Goal: Task Accomplishment & Management: Use online tool/utility

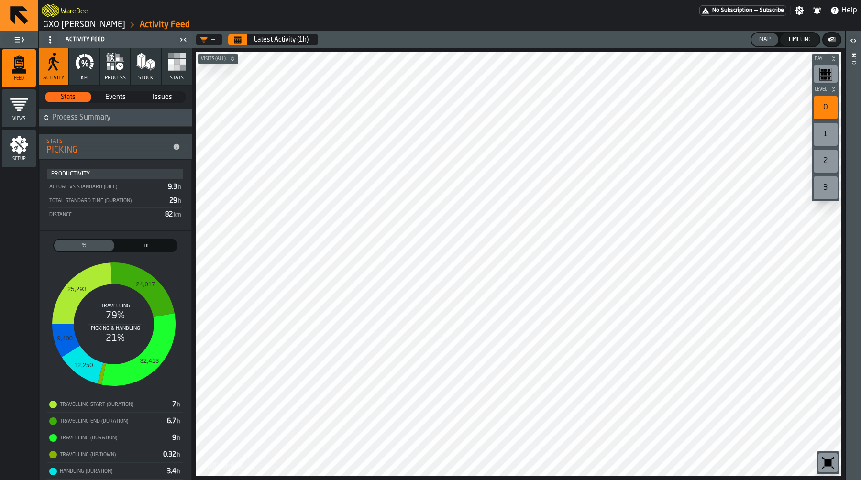
click at [61, 30] on ol "GXO Ikea Oosterhout Activity Feed" at bounding box center [245, 24] width 407 height 11
click at [62, 26] on link "GXO [PERSON_NAME]" at bounding box center [84, 25] width 82 height 11
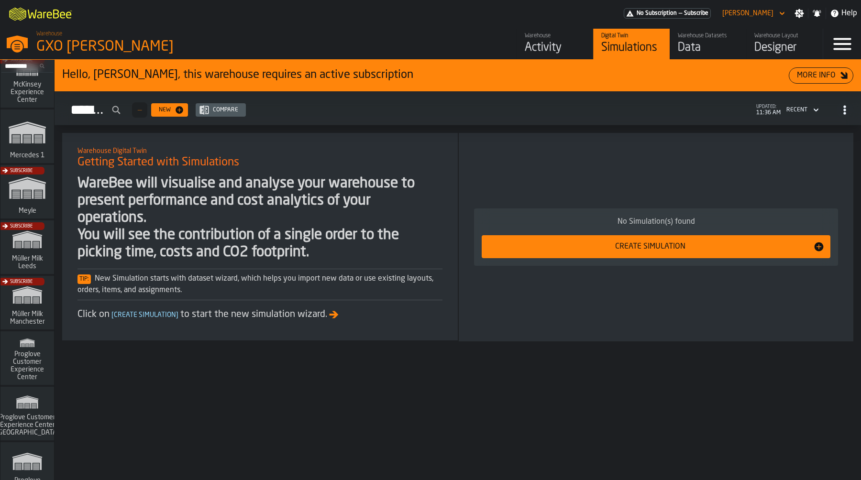
scroll to position [416, 0]
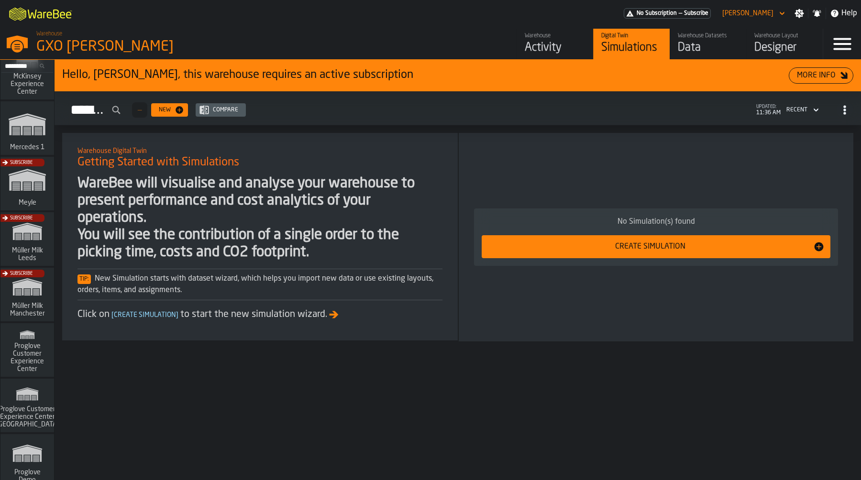
click at [22, 300] on div "Subscribe" at bounding box center [26, 297] width 54 height 55
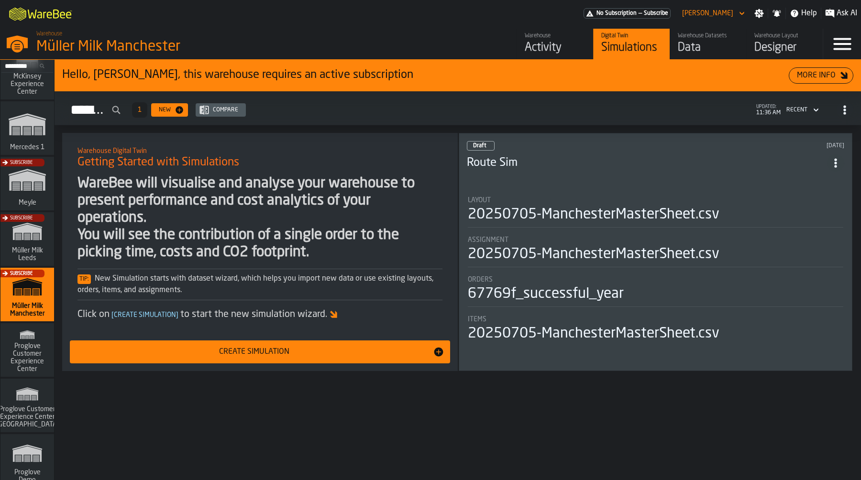
click at [536, 49] on div "Activity" at bounding box center [555, 47] width 61 height 15
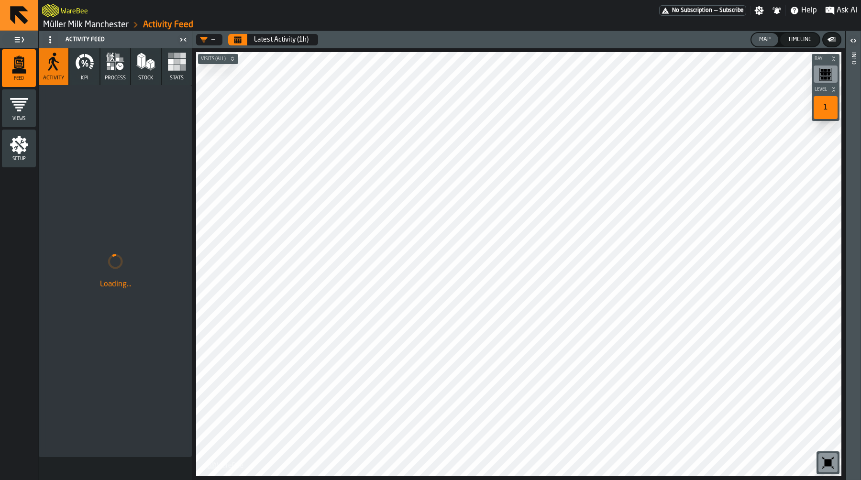
click at [831, 464] on icon "button-toolbar-undefined" at bounding box center [827, 463] width 7 height 7
click at [236, 33] on header "— Latest Activity (1h) Map Timeline" at bounding box center [518, 39] width 653 height 17
click at [237, 40] on icon "Calendar" at bounding box center [237, 40] width 7 height 5
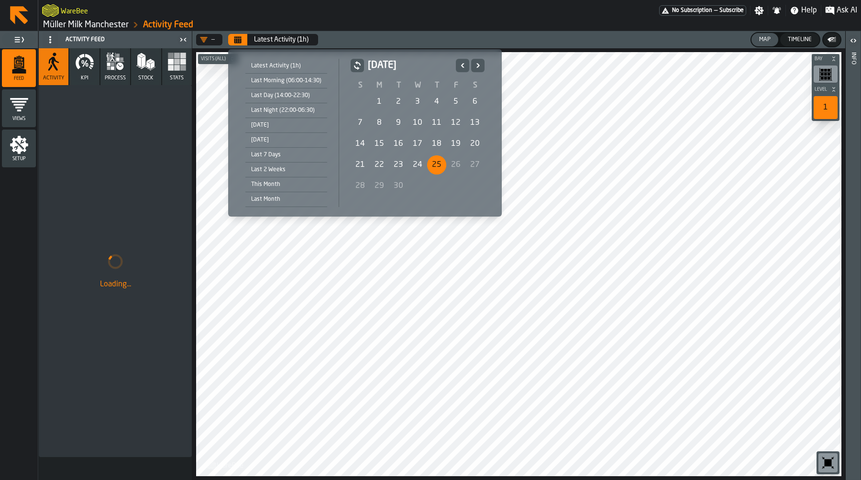
click at [416, 159] on div "24" at bounding box center [417, 164] width 19 height 19
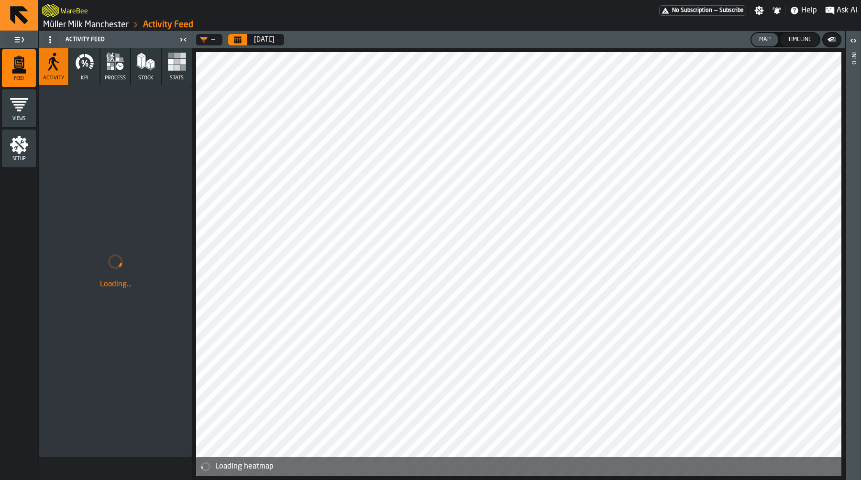
click at [80, 70] on icon "button" at bounding box center [84, 61] width 19 height 19
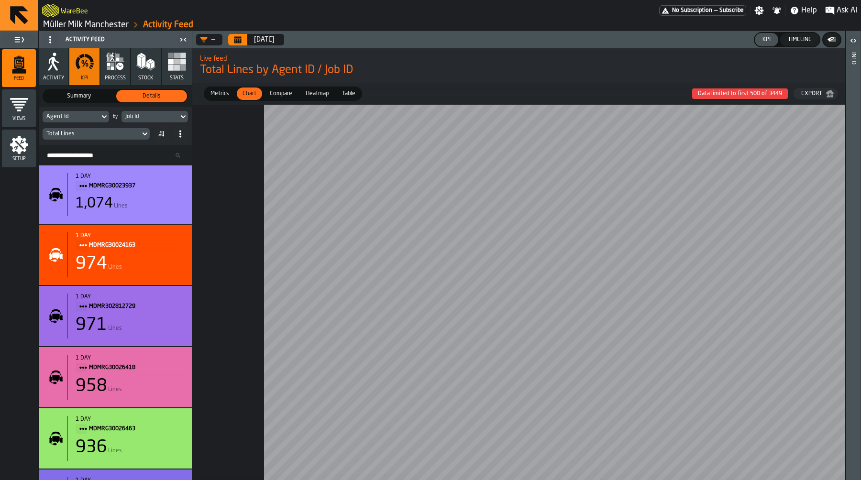
click at [281, 86] on div "Metrics Metrics Chart Chart Compare Compare Heatmap Heatmap Table Table Data li…" at bounding box center [518, 94] width 653 height 22
click at [281, 93] on span "Compare" at bounding box center [281, 93] width 30 height 9
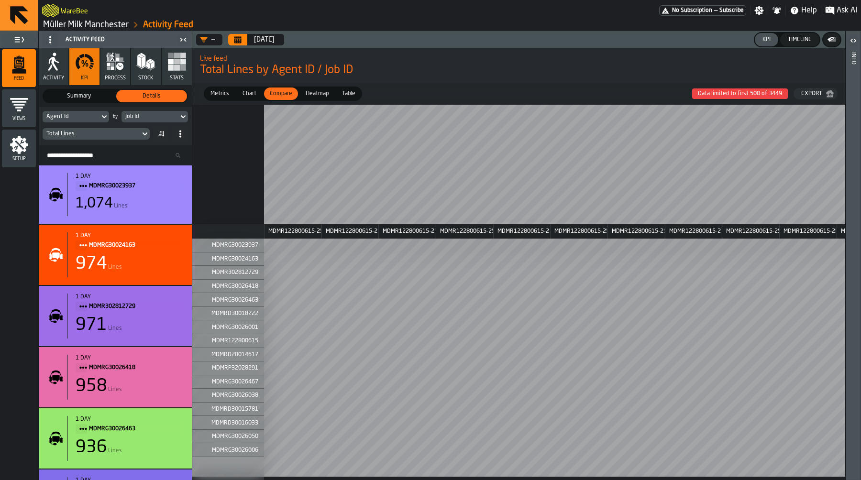
click at [254, 95] on span "Chart" at bounding box center [250, 93] width 22 height 9
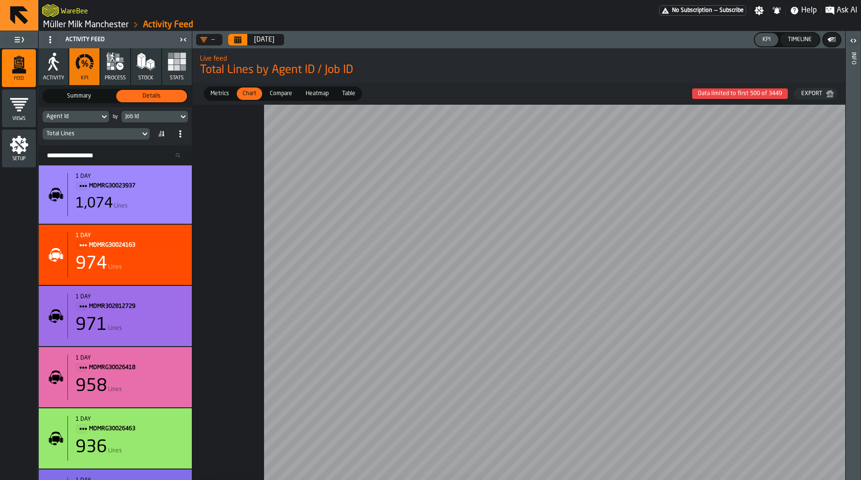
click at [221, 94] on span "Metrics" at bounding box center [220, 93] width 26 height 9
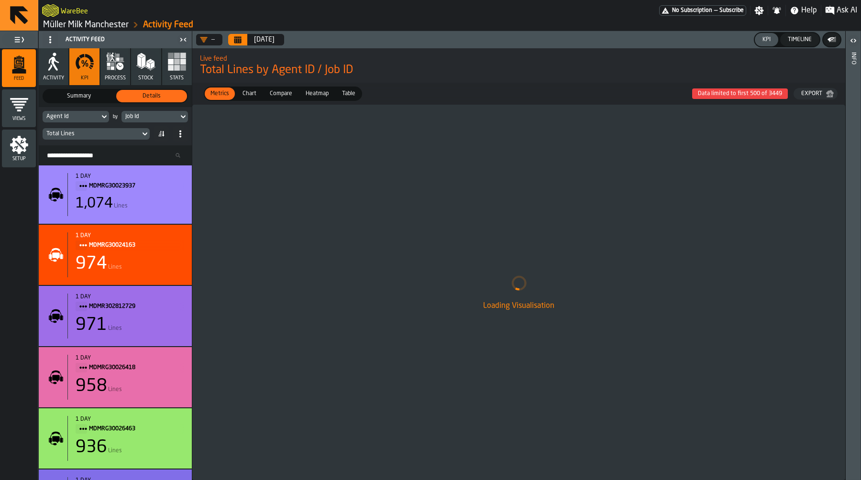
click at [285, 93] on span "Compare" at bounding box center [281, 93] width 30 height 9
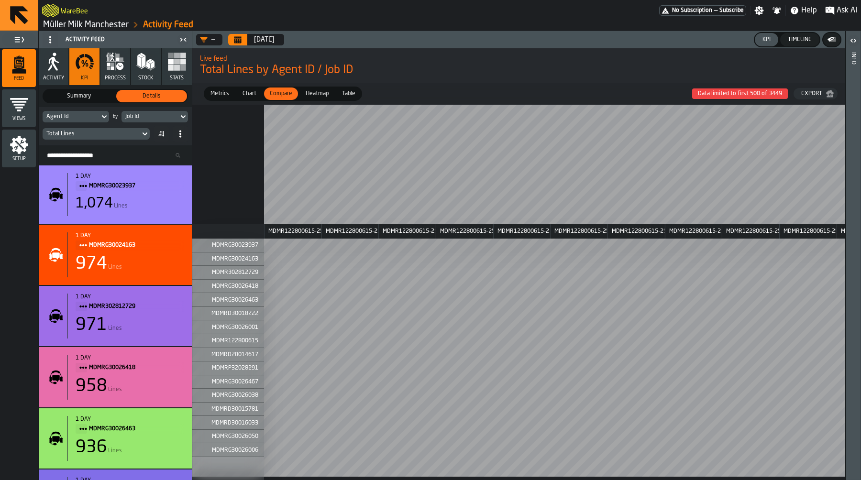
click at [255, 95] on span "Chart" at bounding box center [250, 93] width 22 height 9
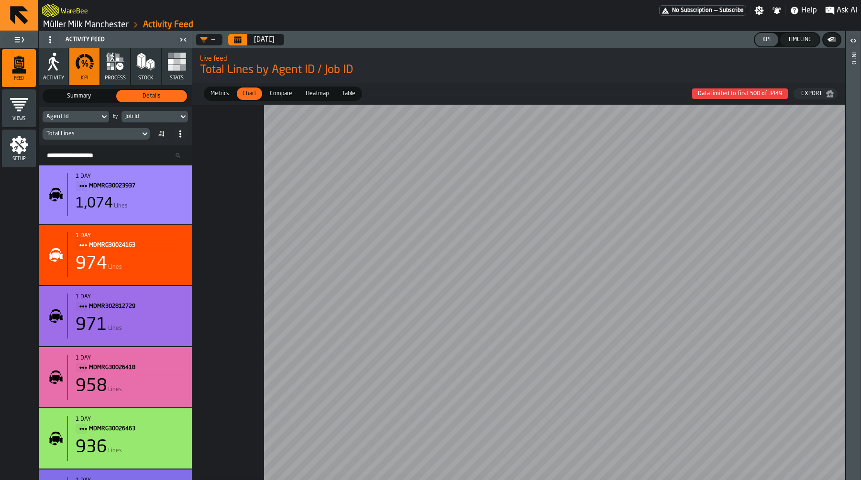
click at [127, 133] on div "Total Lines" at bounding box center [91, 134] width 90 height 7
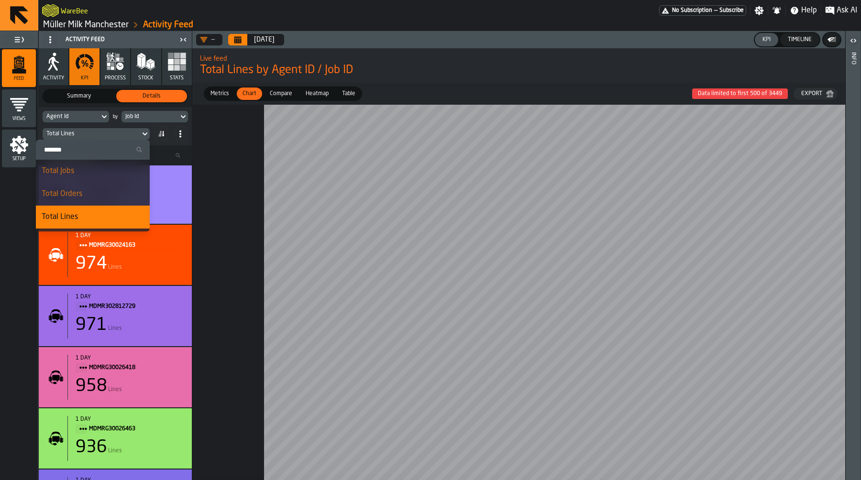
click at [86, 121] on div "Agent Id" at bounding box center [71, 116] width 57 height 11
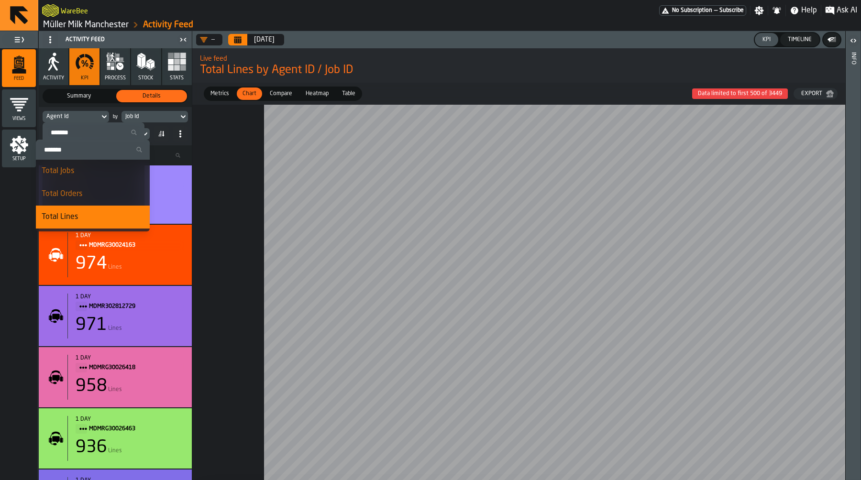
click at [86, 115] on div "Agent Id" at bounding box center [70, 116] width 49 height 7
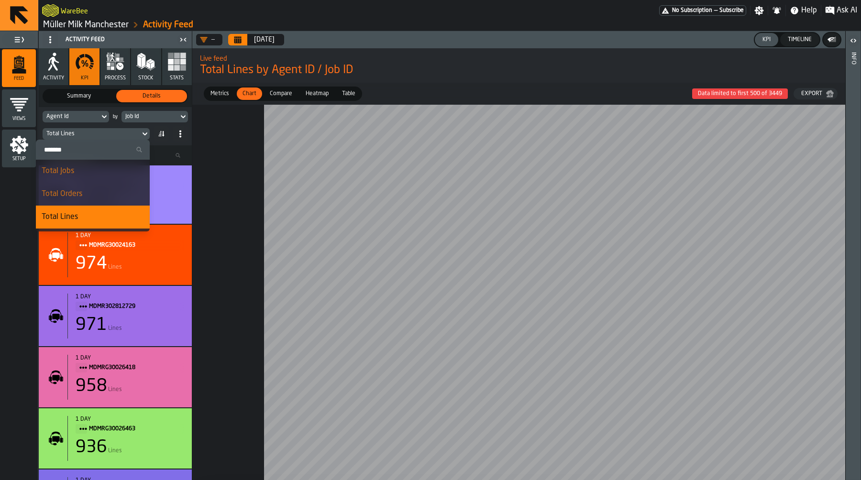
click at [86, 115] on div "Agent Id" at bounding box center [70, 116] width 49 height 7
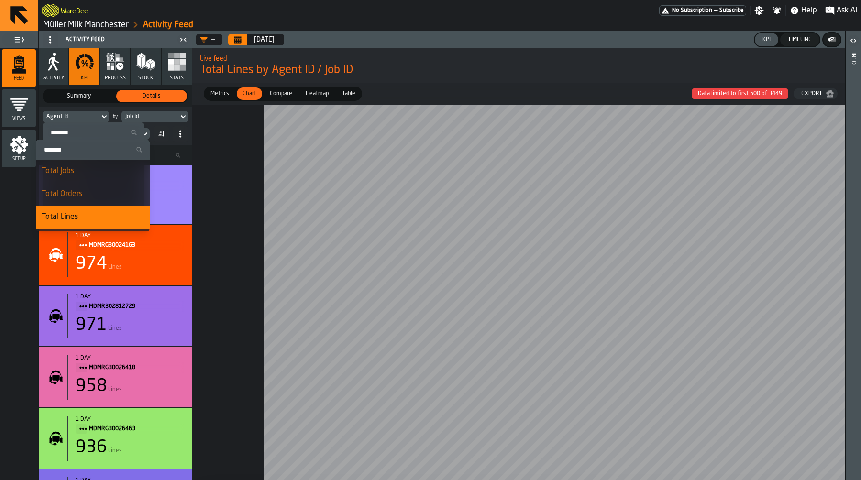
click at [86, 136] on input "Search" at bounding box center [93, 132] width 94 height 12
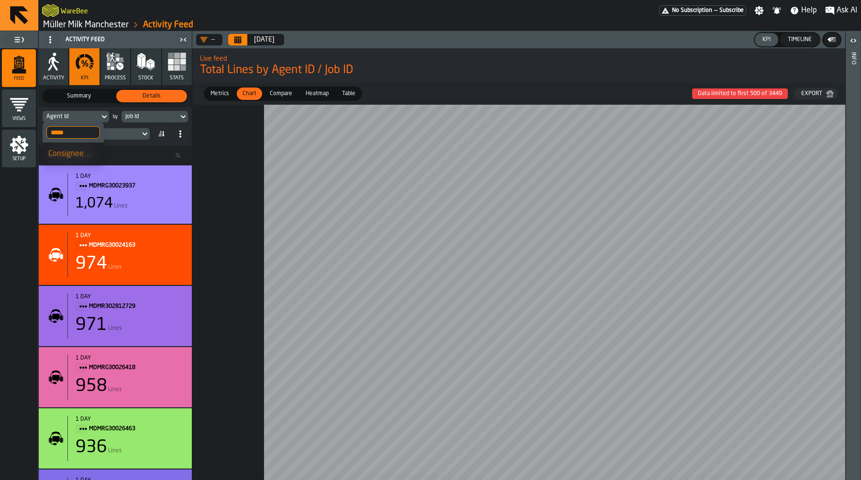
type input "*****"
click at [80, 151] on div "Consignee" at bounding box center [73, 153] width 50 height 11
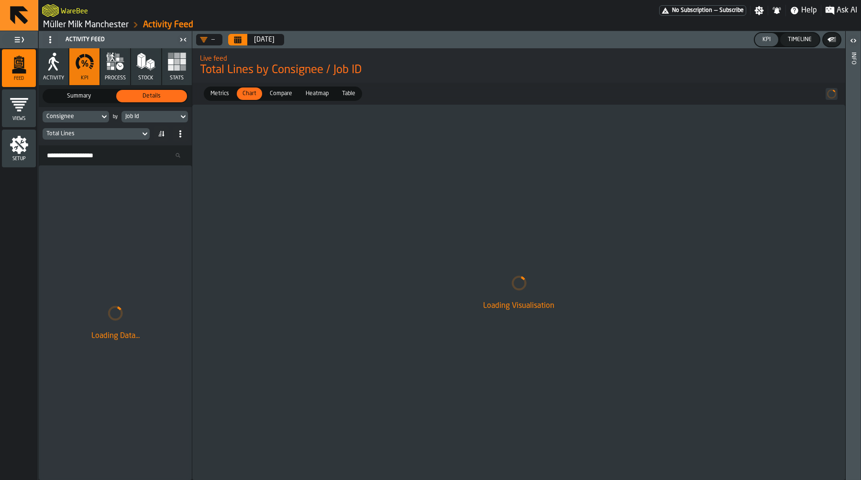
click at [160, 116] on div "Job Id" at bounding box center [149, 116] width 49 height 7
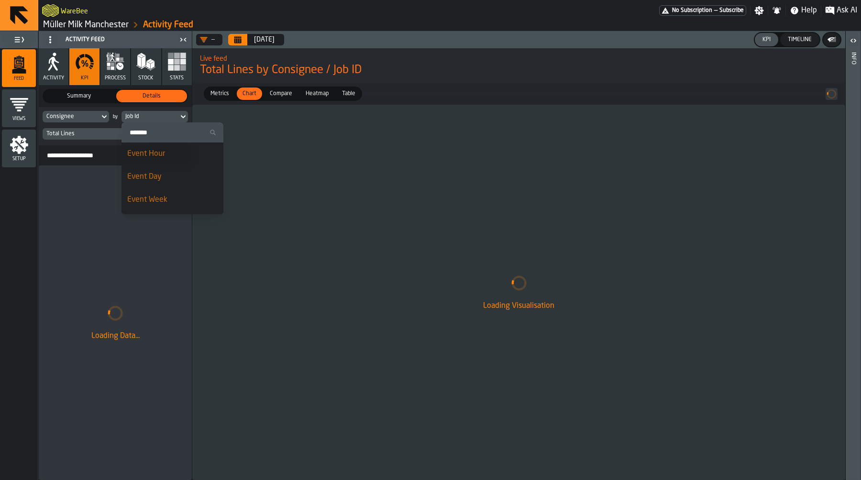
click at [154, 132] on input "Search" at bounding box center [172, 132] width 94 height 12
click at [151, 116] on div "Job Id" at bounding box center [149, 116] width 49 height 7
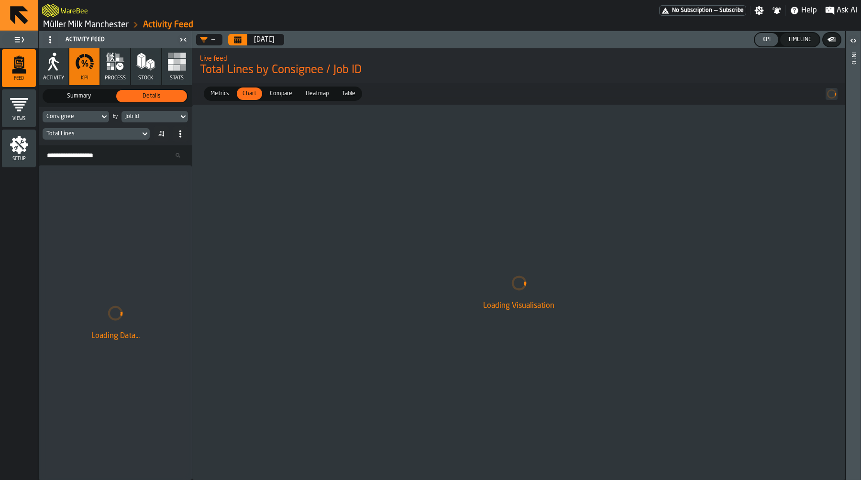
click at [150, 119] on div "Job Id" at bounding box center [149, 116] width 49 height 7
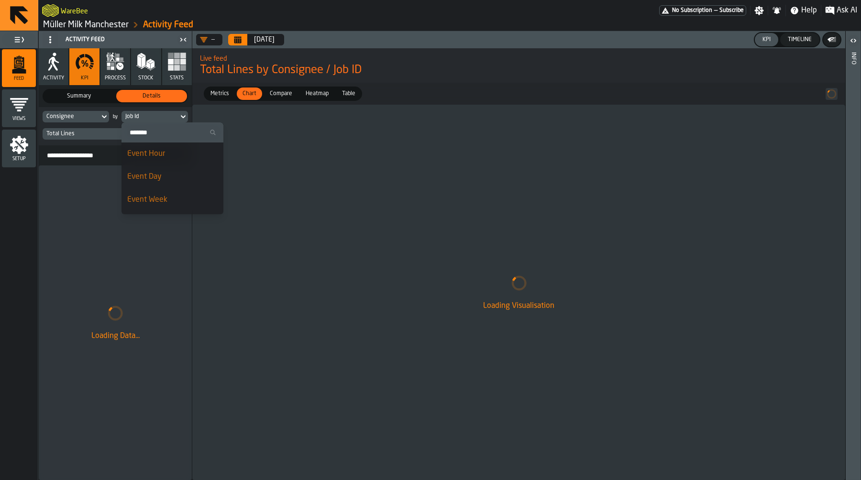
click at [148, 131] on input "Search" at bounding box center [172, 132] width 94 height 12
click at [148, 117] on div "Job Id" at bounding box center [149, 116] width 49 height 7
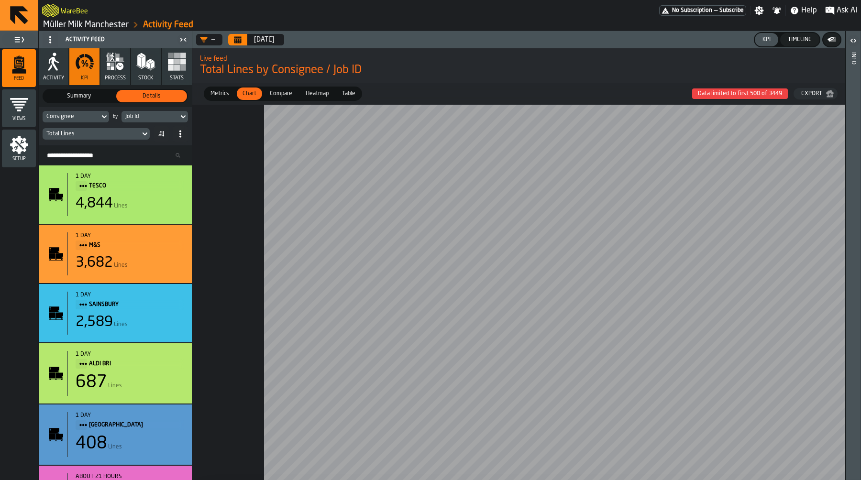
click at [273, 87] on label "Compare Compare" at bounding box center [281, 94] width 36 height 14
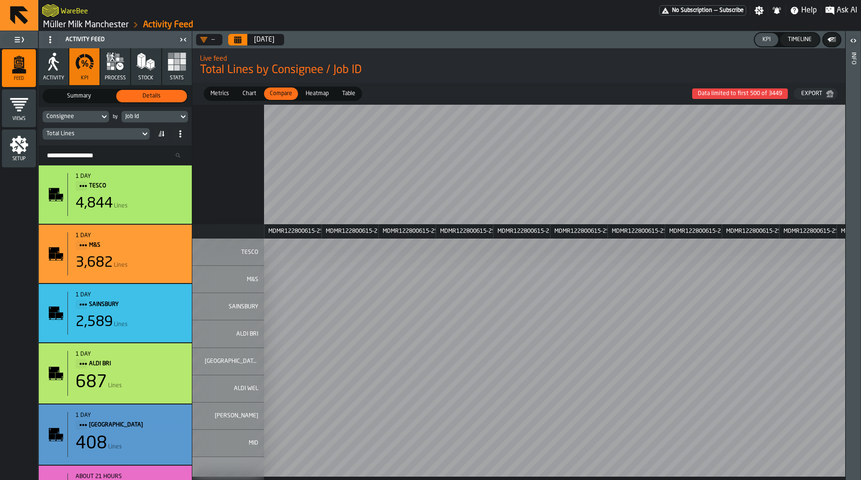
click at [271, 92] on span "Compare" at bounding box center [281, 93] width 30 height 9
click at [245, 93] on span "Chart" at bounding box center [250, 93] width 22 height 9
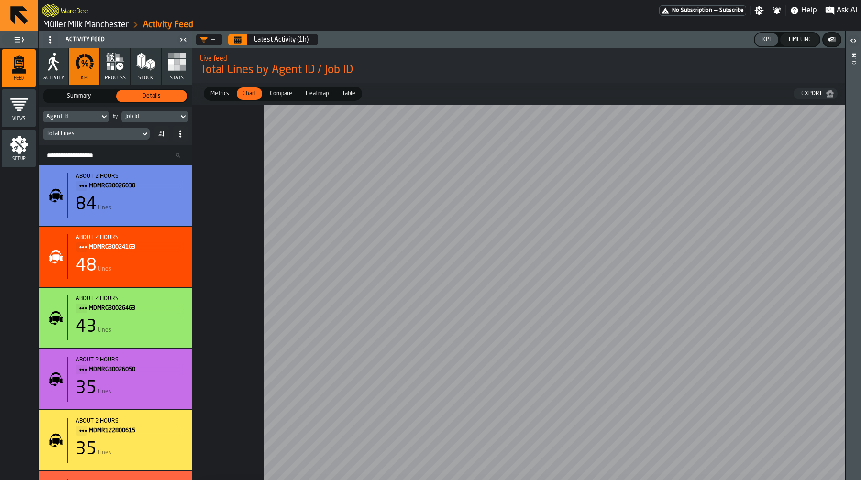
click at [95, 121] on div "Agent Id" at bounding box center [71, 116] width 57 height 11
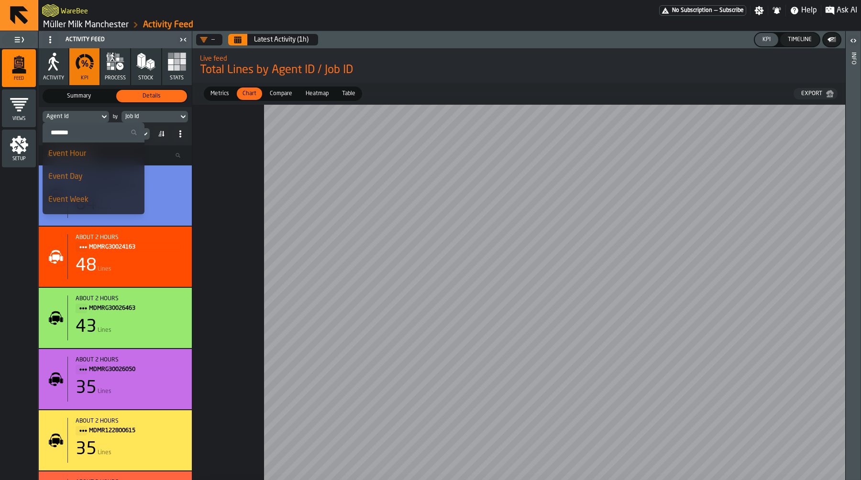
click at [91, 138] on input "Search" at bounding box center [93, 132] width 94 height 12
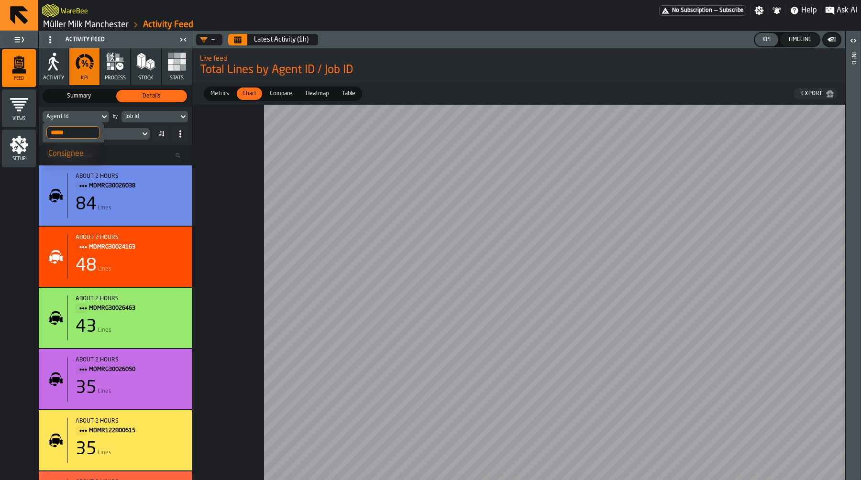
type input "*****"
click at [81, 152] on div "Consignee" at bounding box center [73, 153] width 50 height 11
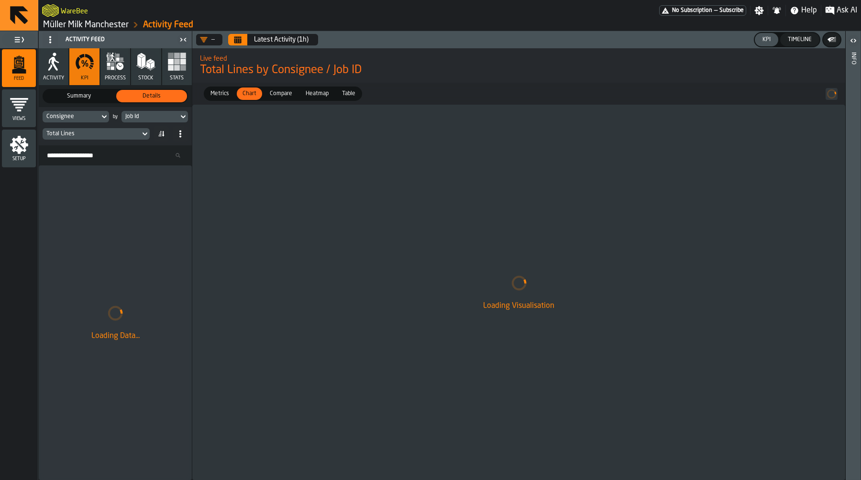
click at [145, 114] on div "Job Id" at bounding box center [149, 116] width 49 height 7
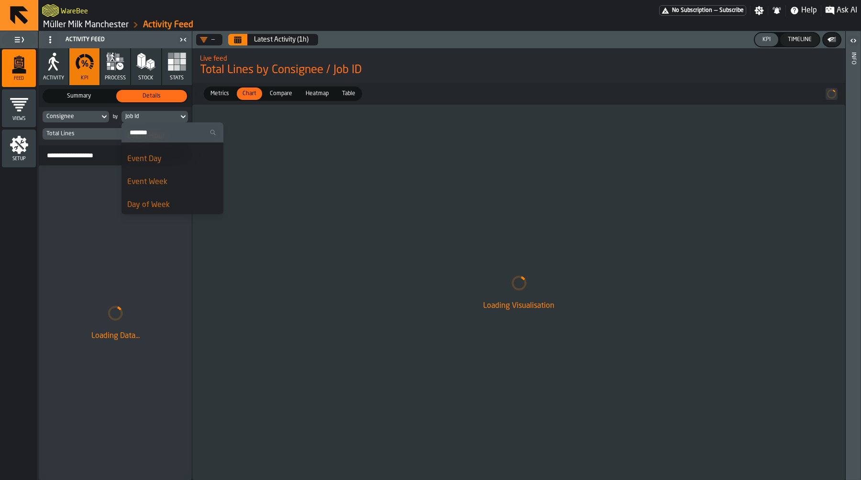
scroll to position [16, 0]
click at [163, 164] on div "Event Day" at bounding box center [172, 160] width 90 height 11
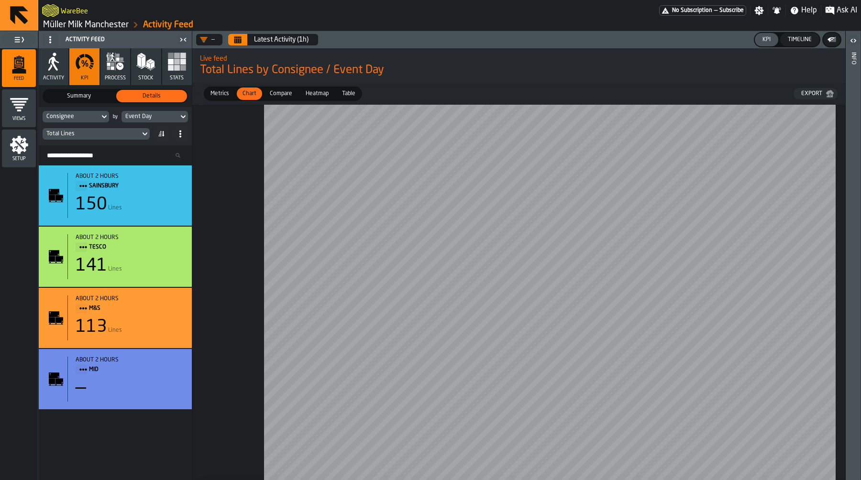
click at [97, 133] on div "Total Lines" at bounding box center [91, 134] width 90 height 7
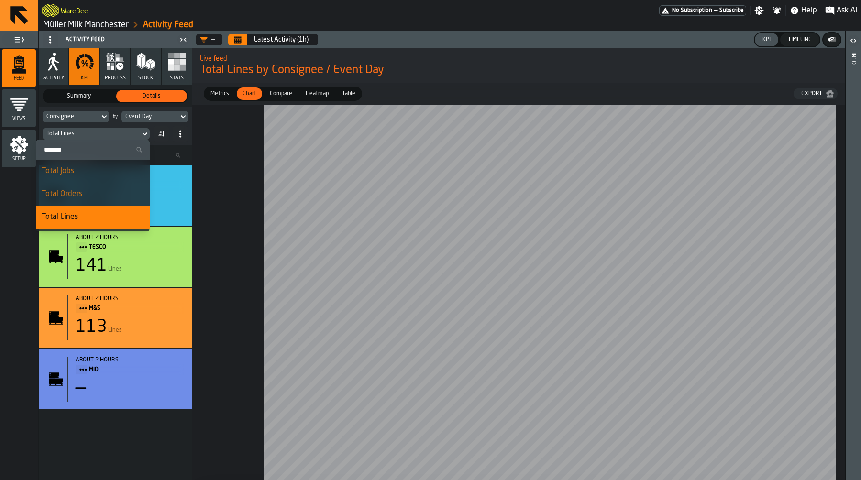
click at [94, 149] on input "Search" at bounding box center [93, 149] width 106 height 12
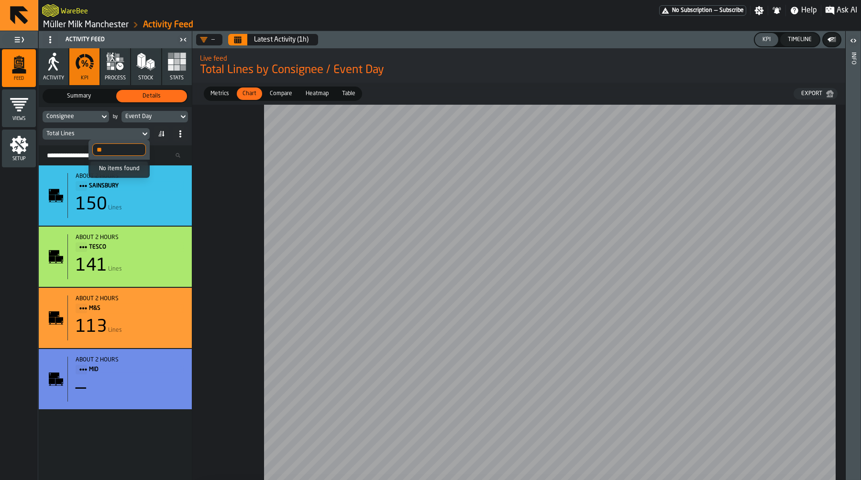
type input "*"
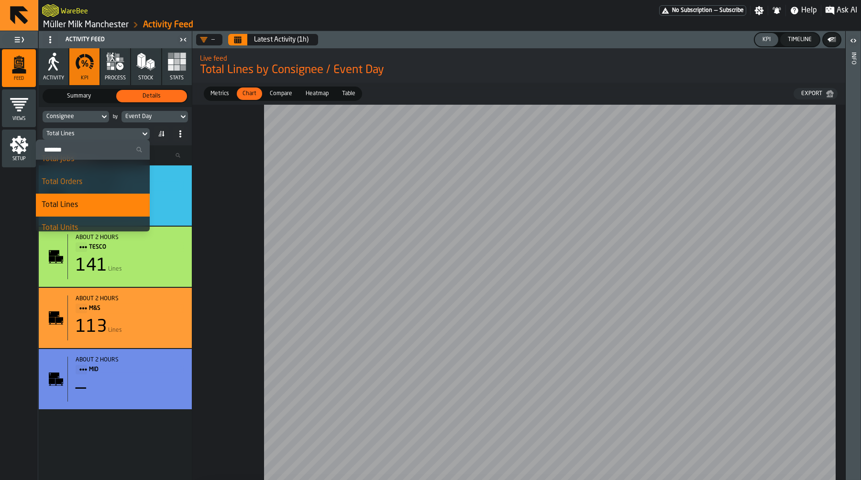
scroll to position [0, 0]
click at [85, 194] on div "Total Orders" at bounding box center [93, 193] width 102 height 11
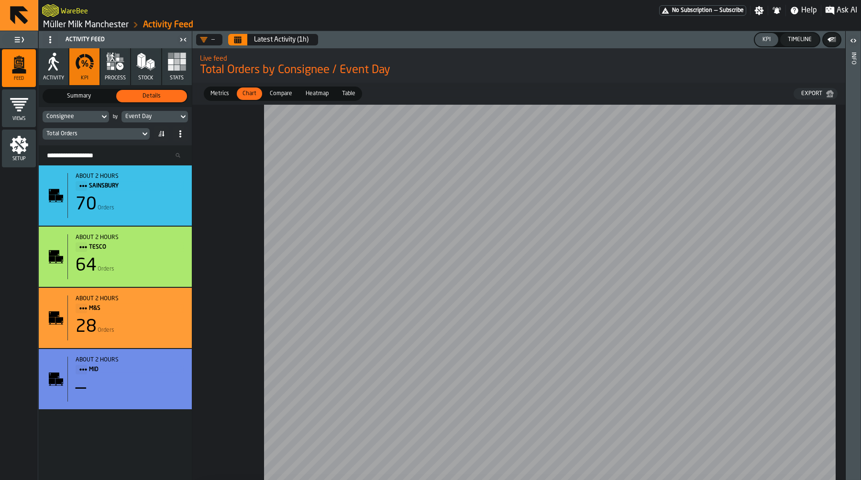
click at [243, 34] on button "Calendar" at bounding box center [237, 39] width 19 height 11
click at [21, 151] on icon "menu Setup" at bounding box center [19, 145] width 18 height 18
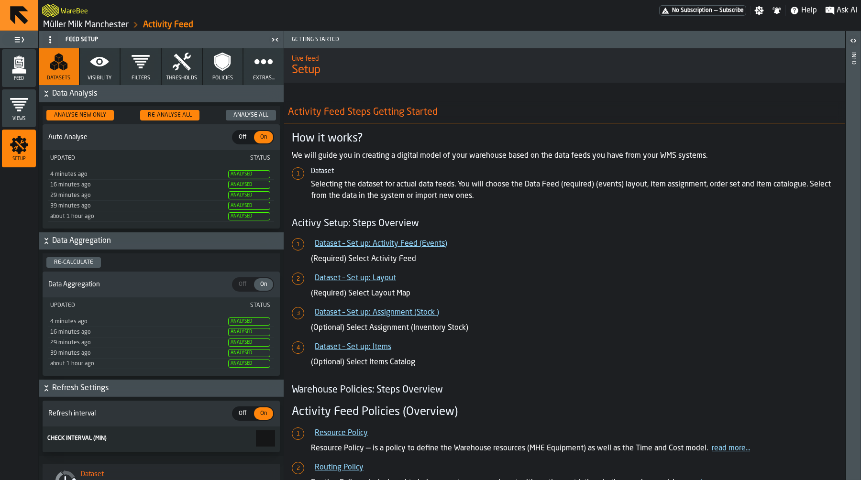
click at [99, 54] on icon "button" at bounding box center [99, 61] width 19 height 19
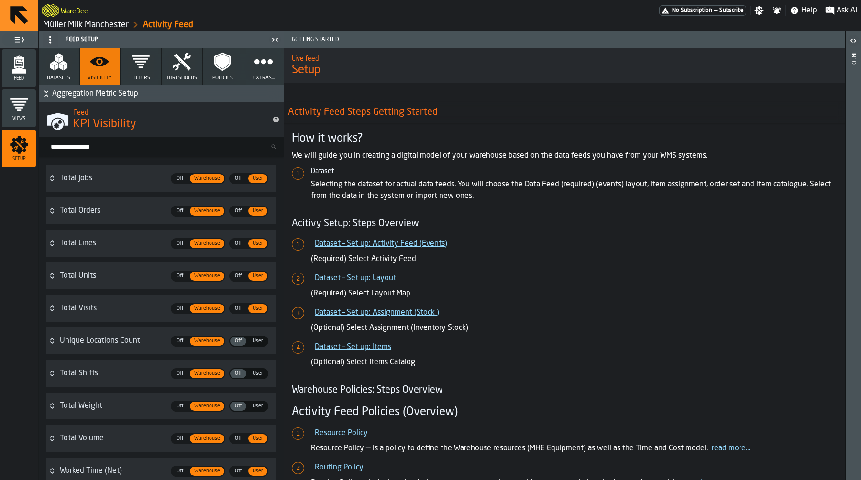
click at [141, 203] on div "Total Orders Off Off Warehouse Warehouse Off Off User User" at bounding box center [168, 210] width 216 height 19
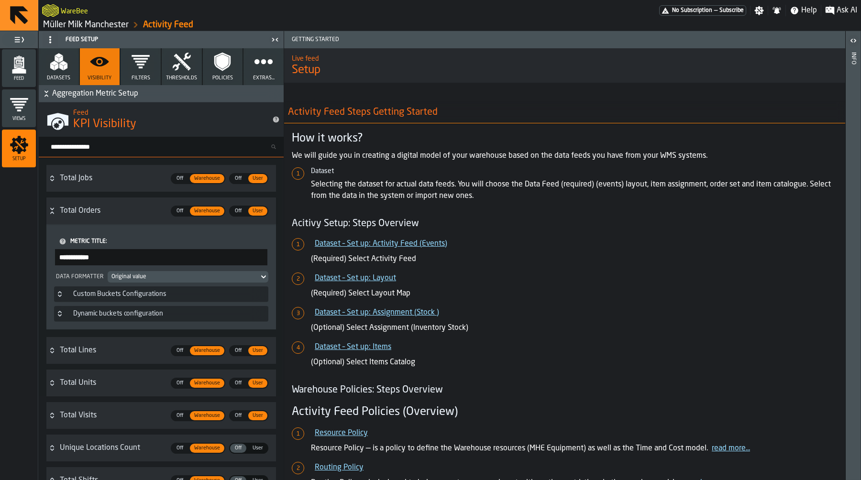
click at [106, 260] on input "**********" at bounding box center [161, 257] width 212 height 16
click at [94, 264] on input "**********" at bounding box center [161, 257] width 212 height 16
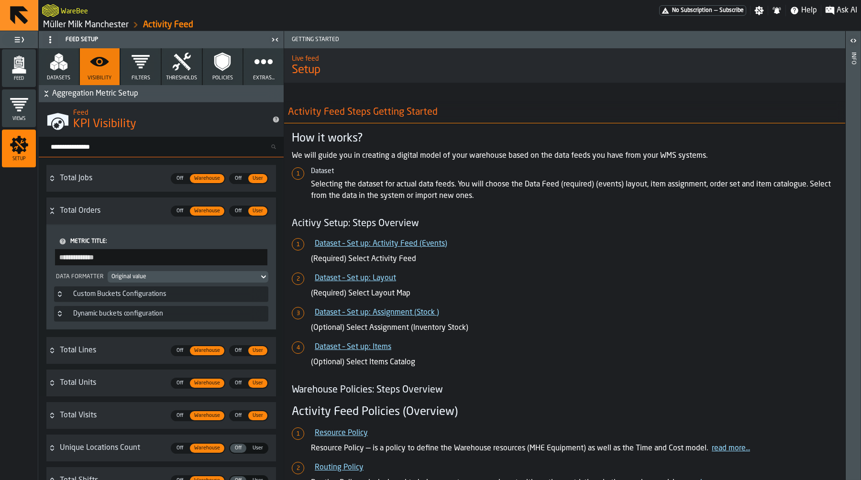
type input "**********"
click at [154, 235] on div "**********" at bounding box center [161, 276] width 230 height 105
click at [140, 211] on div "Total Trolleys" at bounding box center [112, 210] width 105 height 11
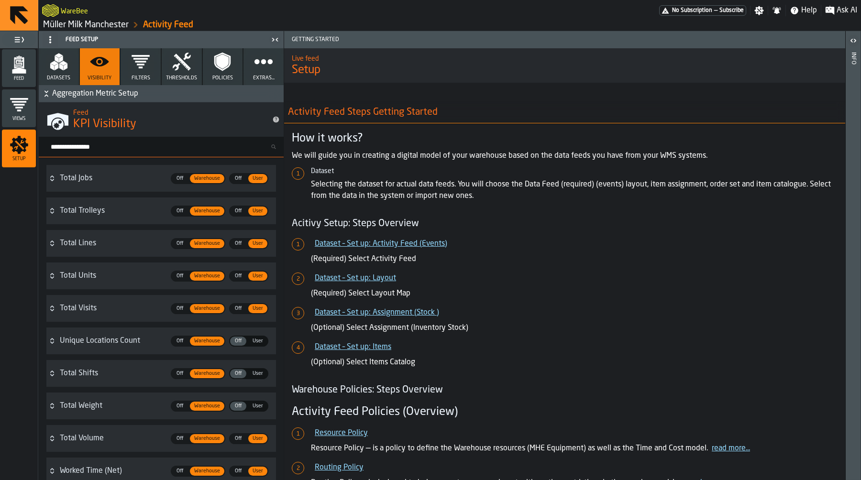
click at [22, 68] on polygon "menu Feed" at bounding box center [19, 70] width 14 height 6
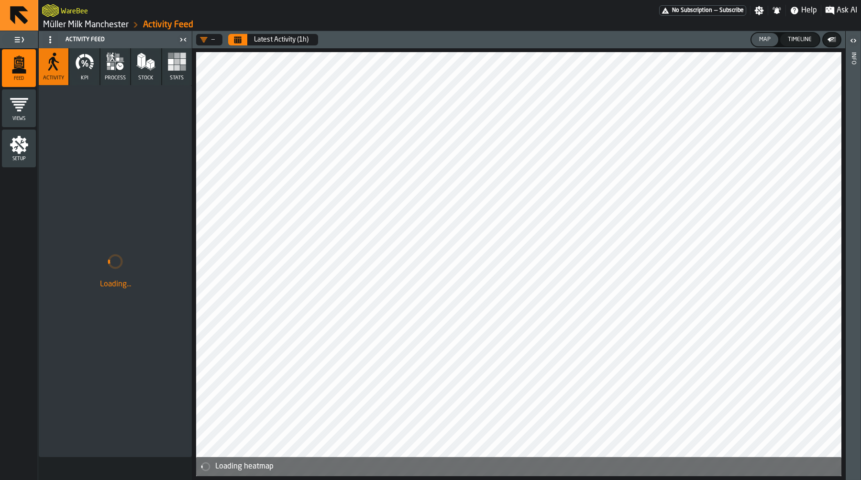
click at [81, 65] on icon "button" at bounding box center [84, 61] width 19 height 19
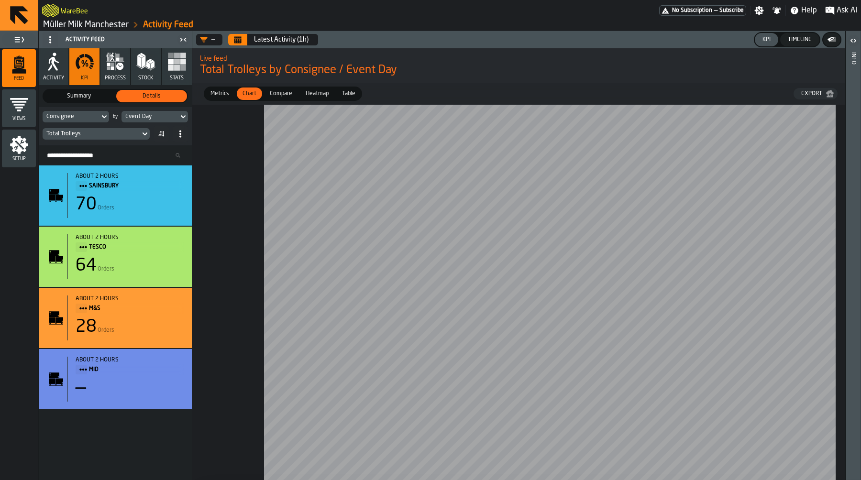
click at [95, 132] on div "Total Trolleys" at bounding box center [91, 134] width 90 height 7
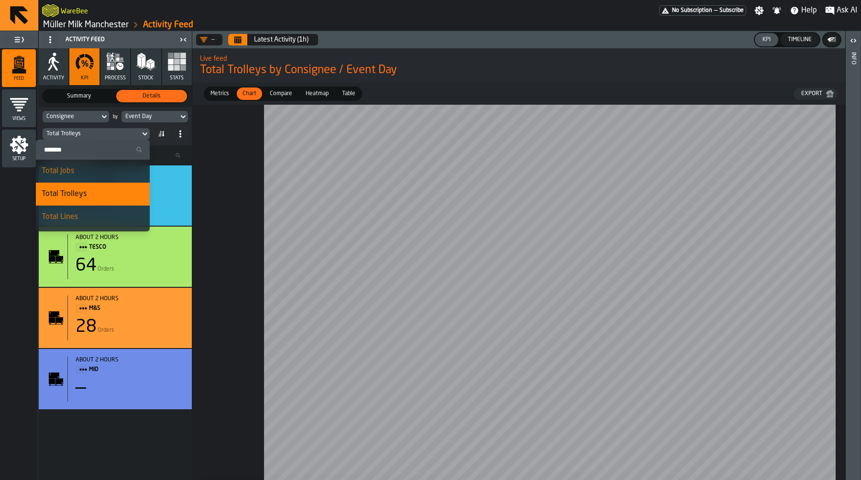
click at [95, 132] on div "Total Trolleys" at bounding box center [91, 134] width 90 height 7
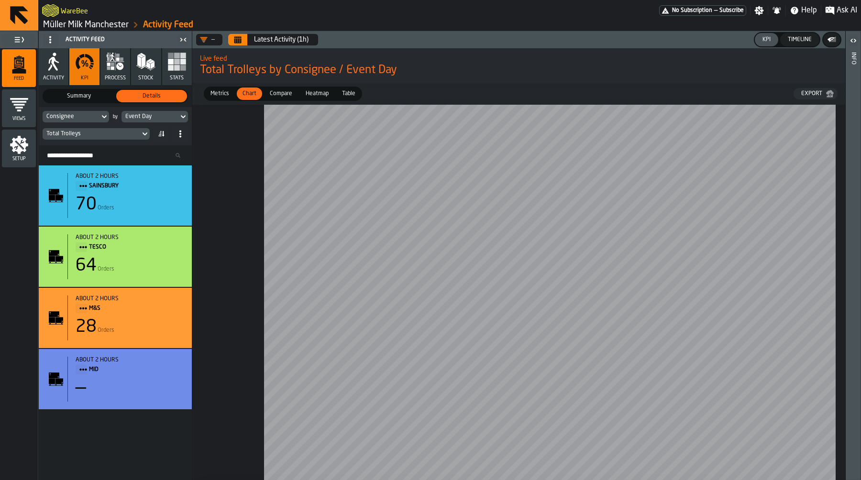
click at [239, 36] on icon "Calendar" at bounding box center [238, 40] width 8 height 8
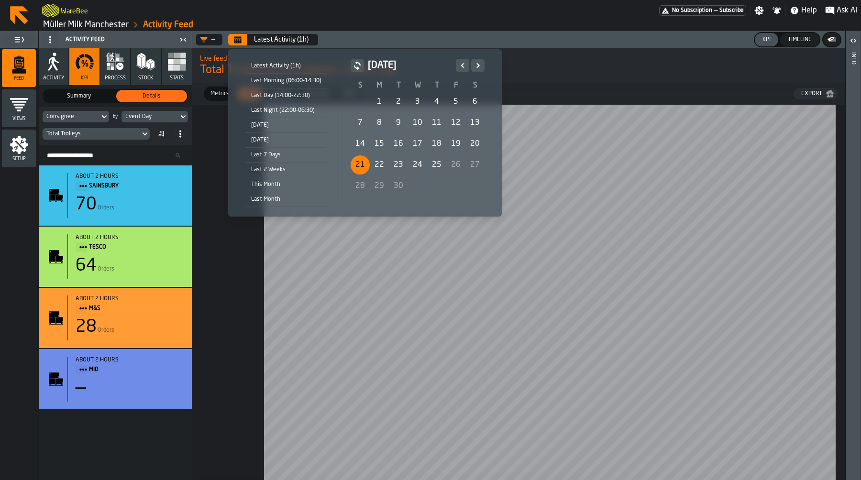
click at [356, 162] on div "21" at bounding box center [360, 164] width 19 height 19
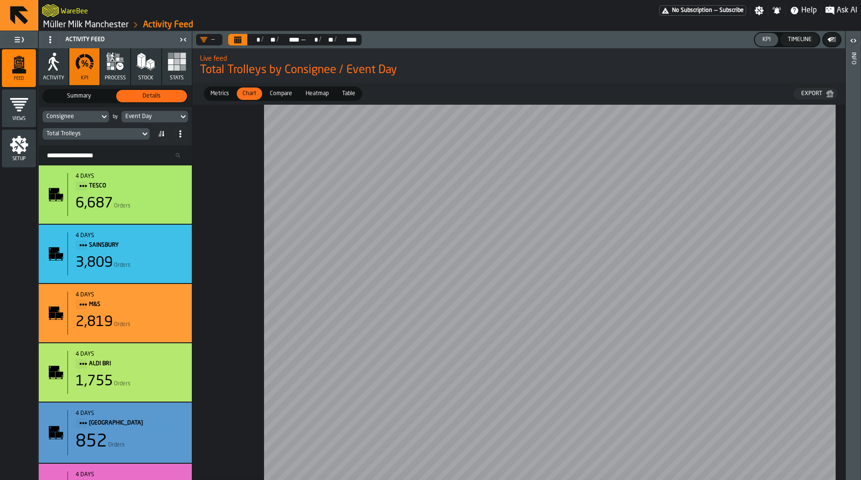
click at [221, 97] on span "Metrics" at bounding box center [220, 93] width 26 height 9
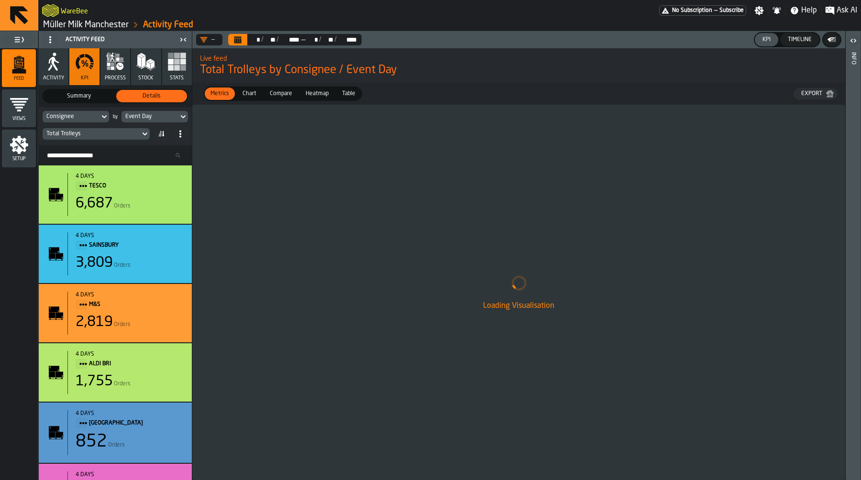
click at [121, 67] on icon "button" at bounding box center [119, 66] width 7 height 7
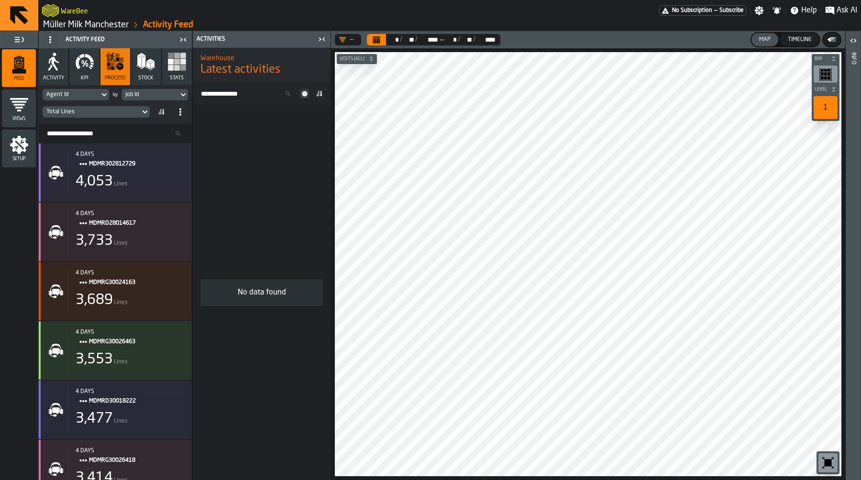
click at [85, 95] on div "Agent Id" at bounding box center [70, 94] width 49 height 7
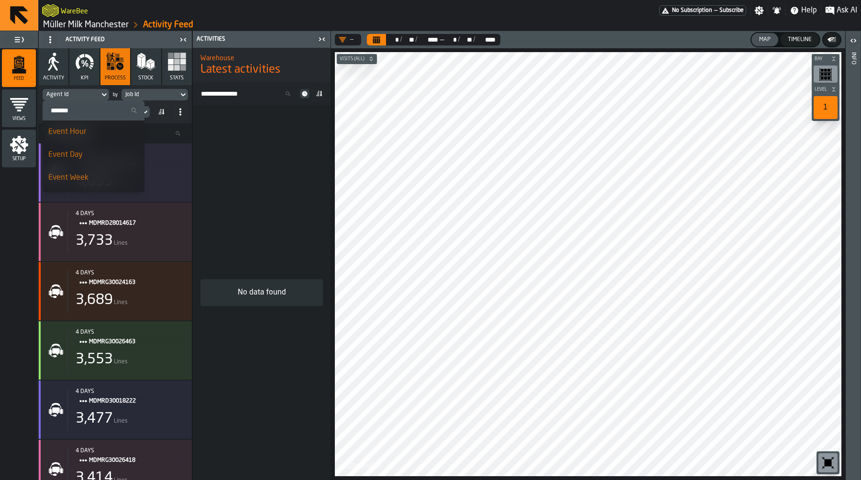
click at [88, 113] on input "Search" at bounding box center [93, 110] width 94 height 12
type input "*****"
click at [84, 60] on icon "button" at bounding box center [84, 61] width 19 height 19
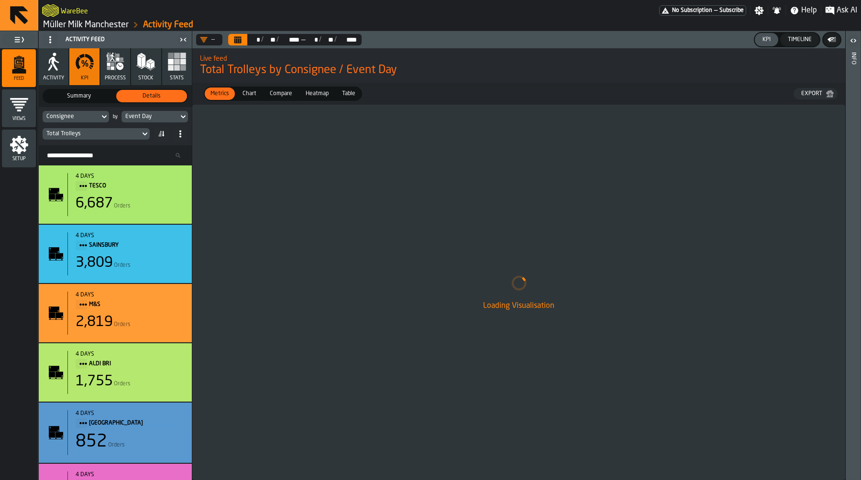
click at [81, 118] on div "Consignee" at bounding box center [70, 116] width 49 height 7
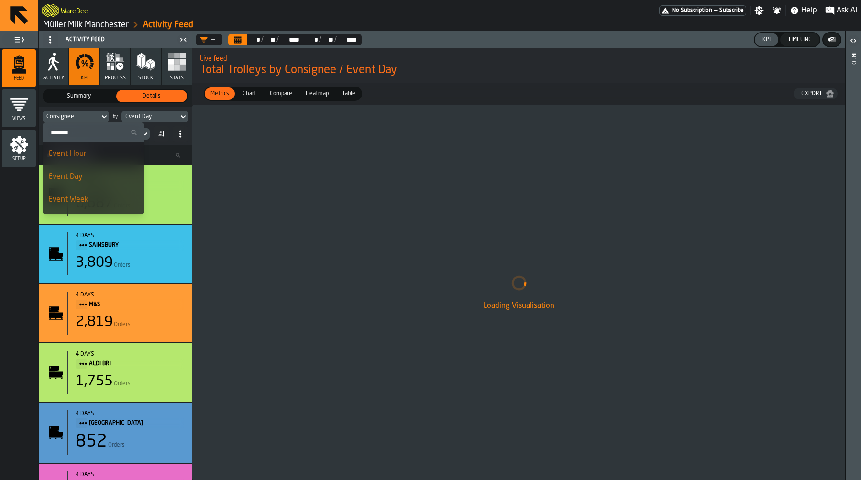
click at [79, 134] on input "Search" at bounding box center [93, 132] width 94 height 12
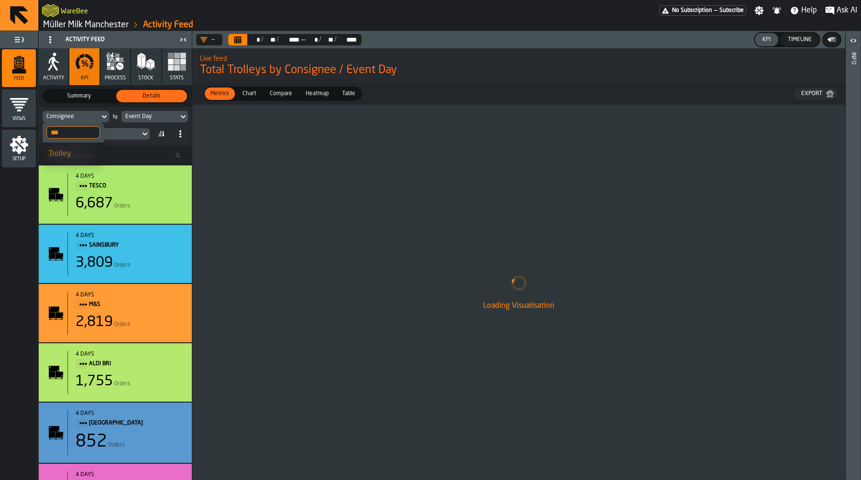
type input "***"
click at [217, 173] on div "Loading Visualisation" at bounding box center [518, 292] width 653 height 375
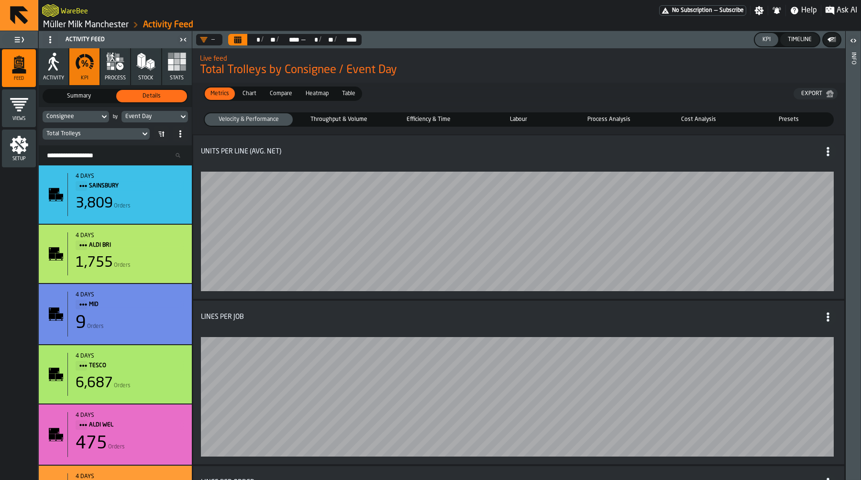
click at [67, 118] on div "Consignee" at bounding box center [70, 116] width 49 height 7
click at [133, 117] on div "Event Day" at bounding box center [149, 116] width 49 height 7
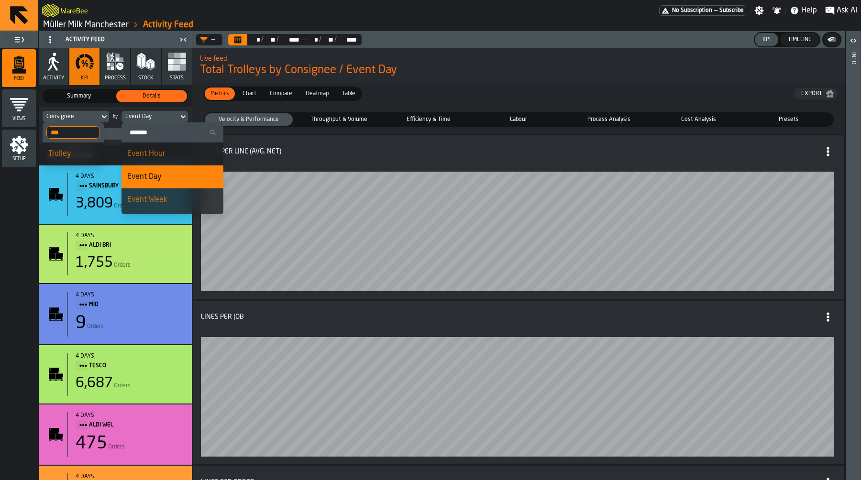
click at [151, 134] on input "Search" at bounding box center [172, 132] width 94 height 12
type input "*"
click at [69, 120] on div "Consignee" at bounding box center [70, 116] width 49 height 7
click at [76, 158] on div "Trolley" at bounding box center [73, 153] width 50 height 11
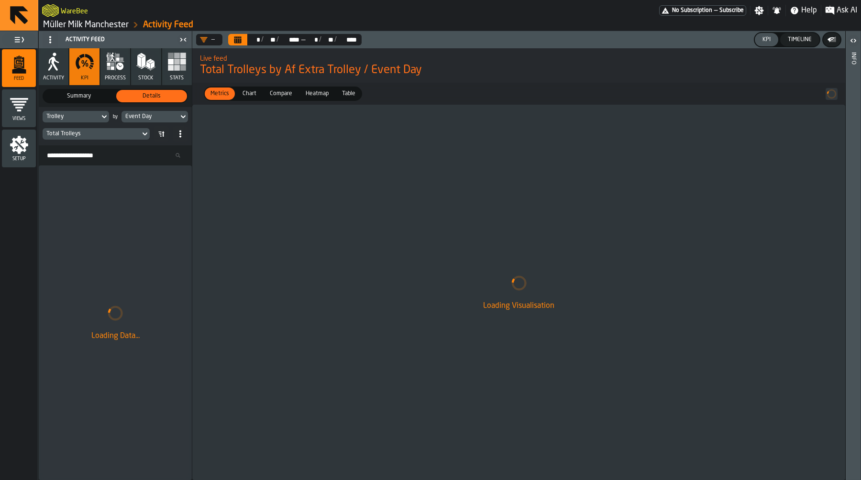
click at [149, 116] on div "Event Day" at bounding box center [149, 116] width 49 height 7
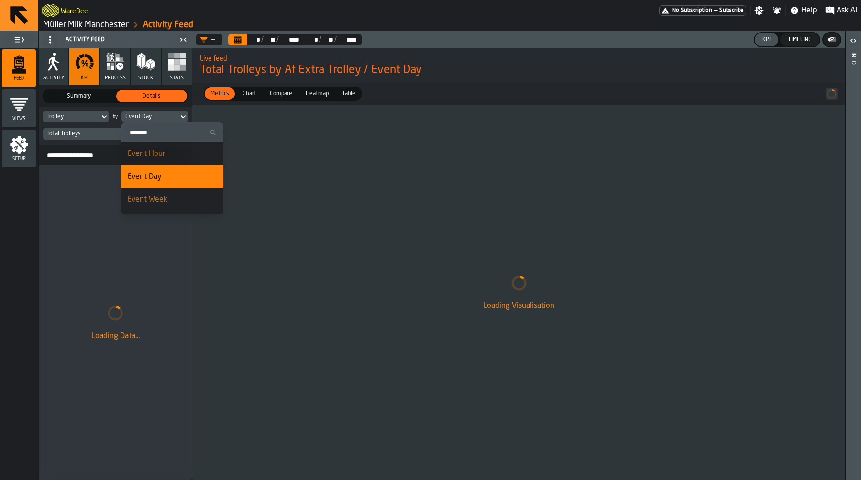
click at [159, 138] on input "Search" at bounding box center [172, 132] width 94 height 12
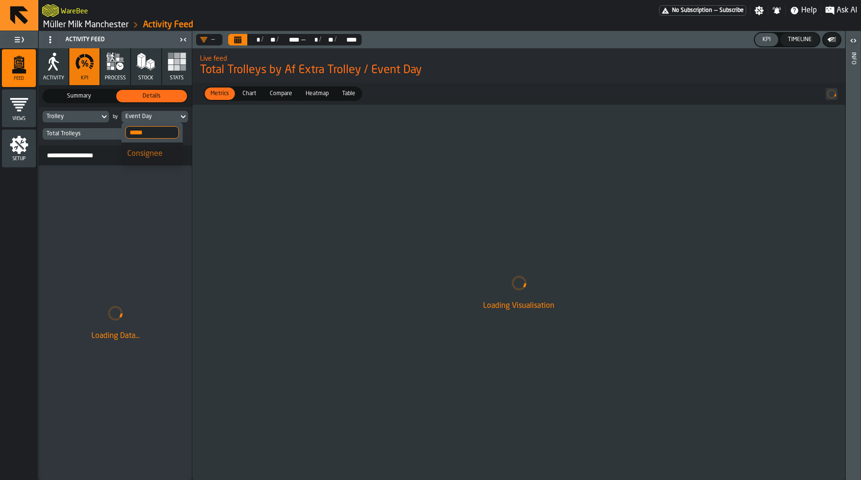
type input "*****"
click at [142, 160] on li "Consignee" at bounding box center [151, 154] width 61 height 23
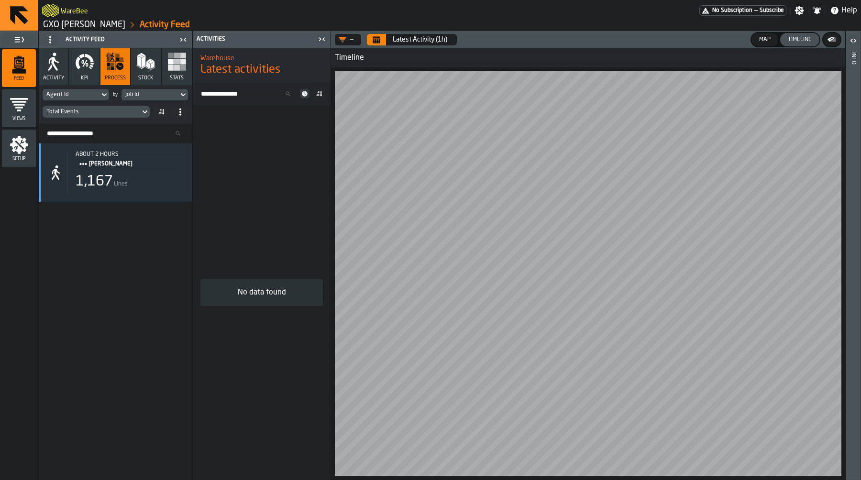
click at [375, 38] on icon "Calendar" at bounding box center [376, 37] width 7 height 1
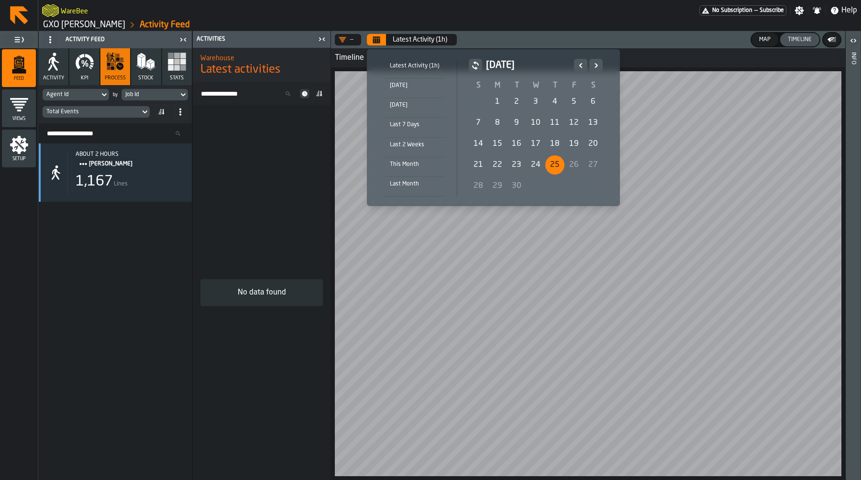
click at [474, 158] on div "21" at bounding box center [478, 164] width 19 height 19
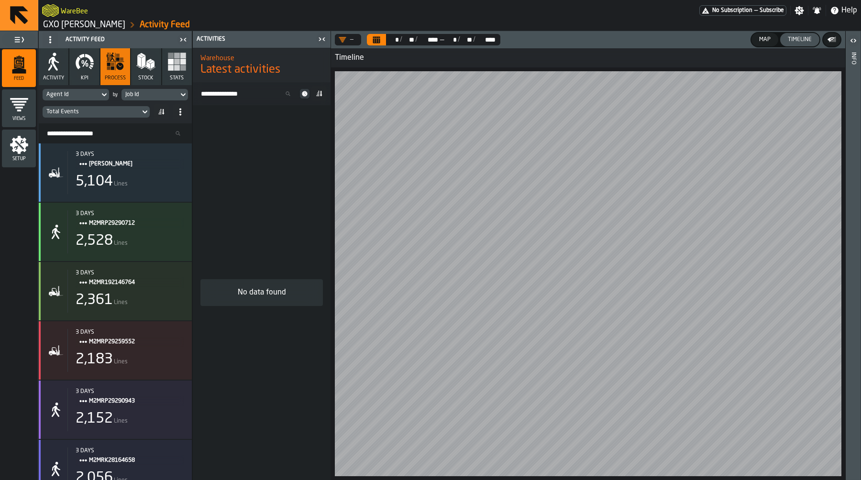
click at [388, 35] on div "** * / ** ** / **** **** — ** * / ** ** / **** ****" at bounding box center [443, 39] width 114 height 11
click at [379, 40] on icon "Calendar" at bounding box center [376, 40] width 7 height 5
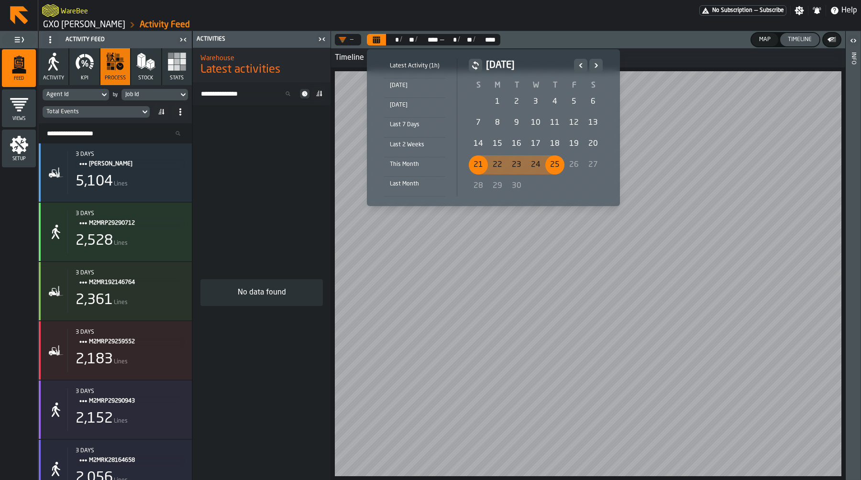
click at [412, 85] on div "[DATE]" at bounding box center [414, 85] width 61 height 11
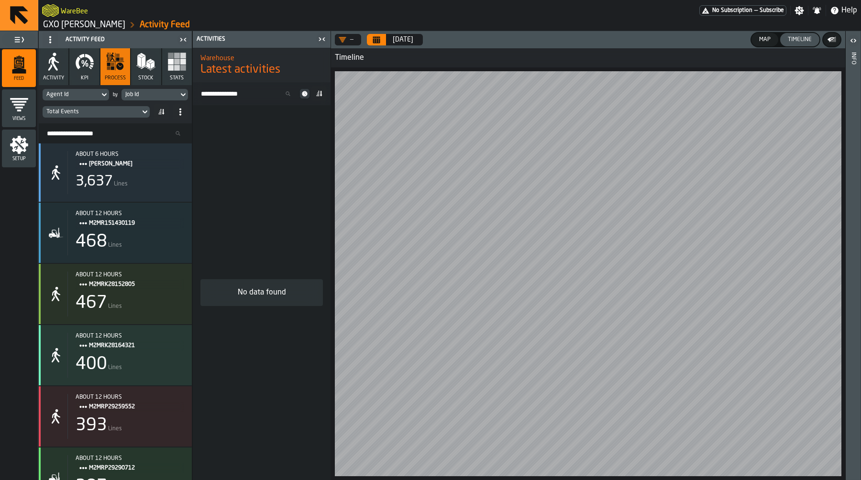
click at [81, 23] on link "GXO [PERSON_NAME]" at bounding box center [84, 25] width 82 height 11
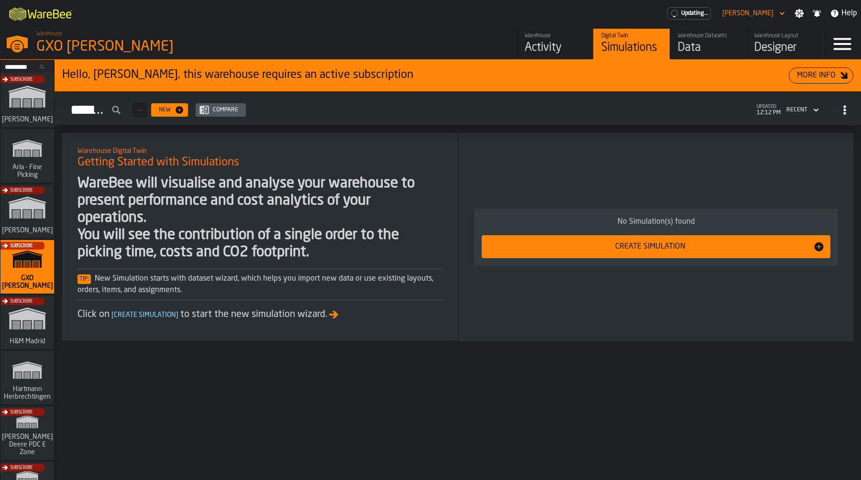
click at [712, 43] on div "Data" at bounding box center [708, 47] width 61 height 15
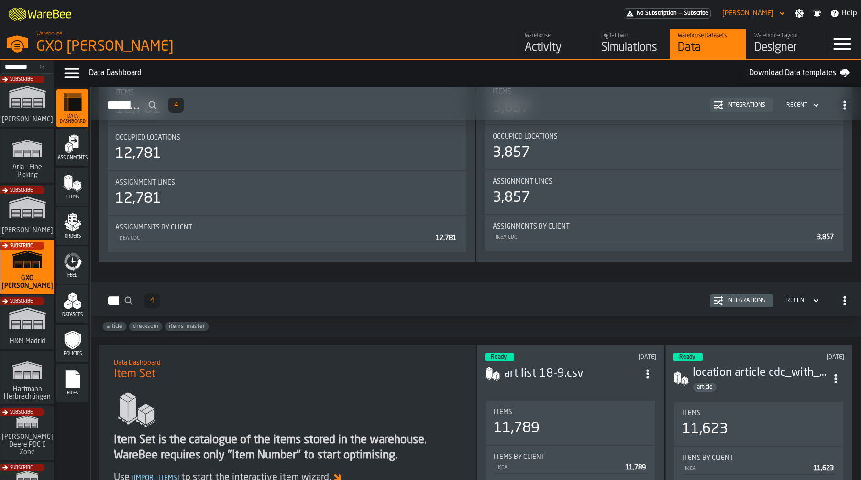
scroll to position [275, 0]
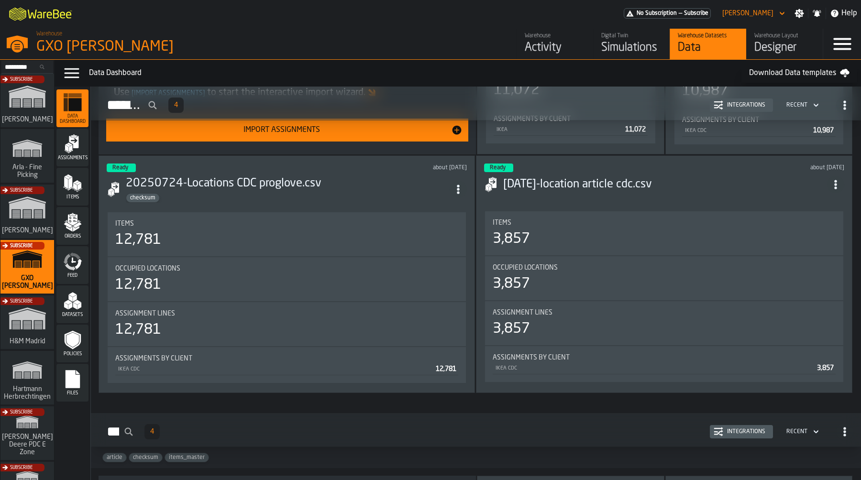
click at [75, 267] on icon "menu Feed" at bounding box center [72, 261] width 19 height 19
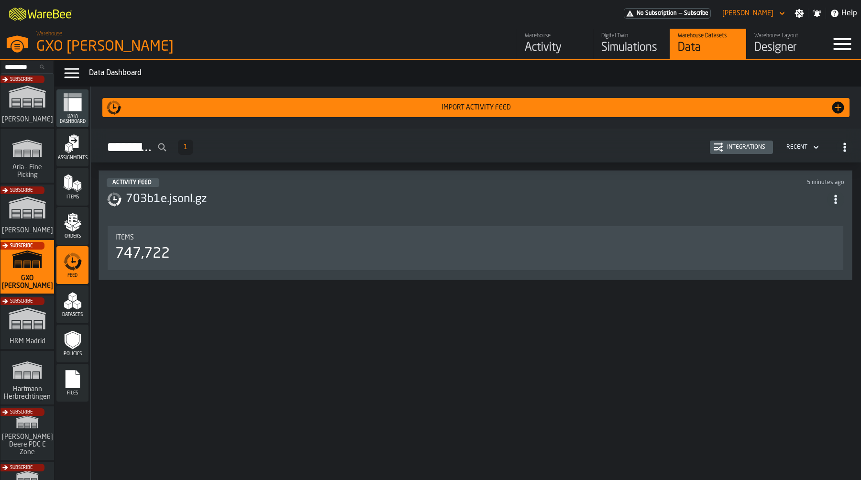
click at [310, 206] on h3 "703b1e.jsonl.gz" at bounding box center [476, 199] width 701 height 15
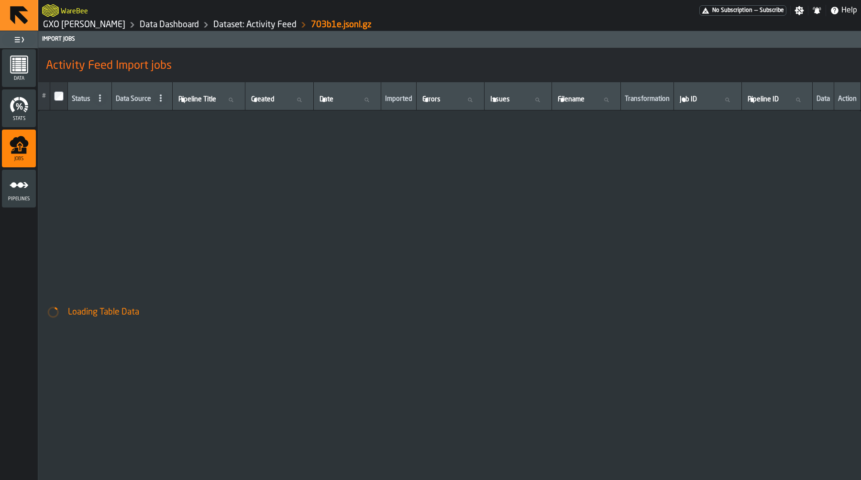
click at [18, 193] on icon "menu Pipelines" at bounding box center [19, 185] width 19 height 19
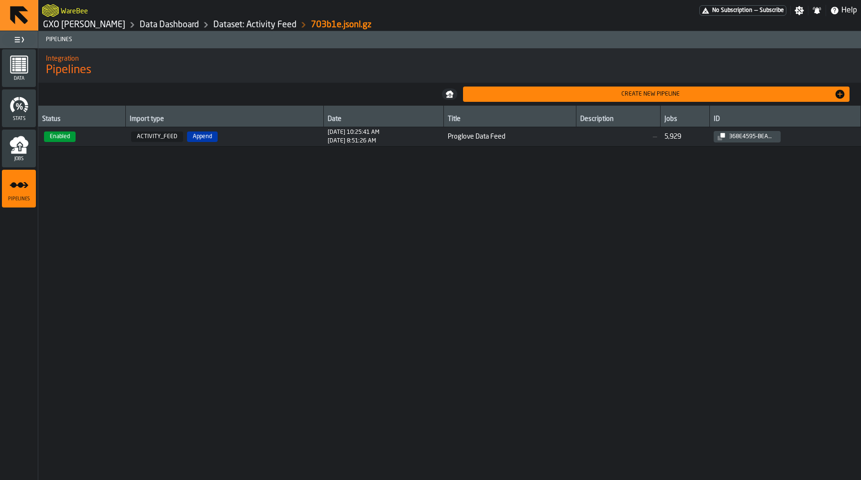
click at [25, 143] on icon "menu Jobs" at bounding box center [19, 141] width 19 height 11
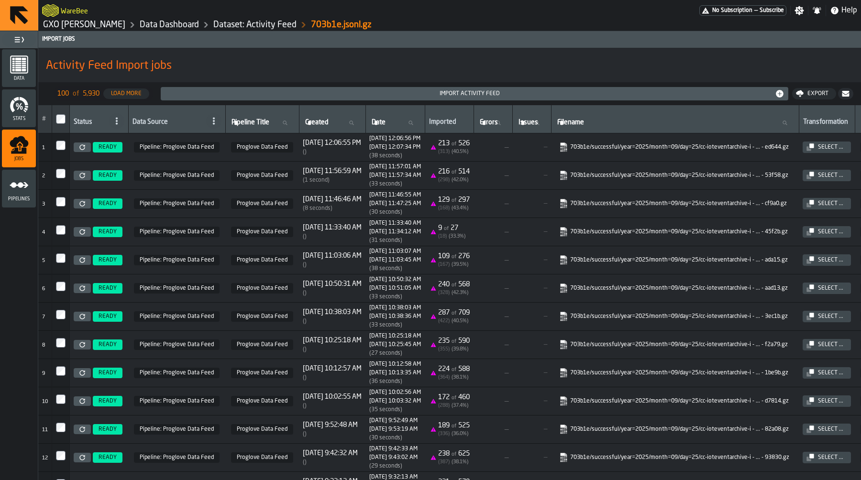
click at [80, 147] on icon at bounding box center [82, 147] width 6 height 6
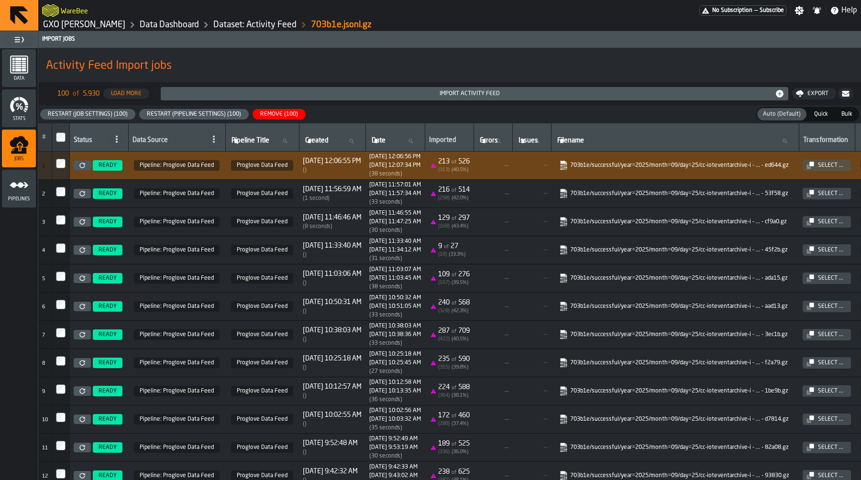
click at [190, 112] on div "Restart (Pipeline Settings) (100)" at bounding box center [194, 114] width 102 height 7
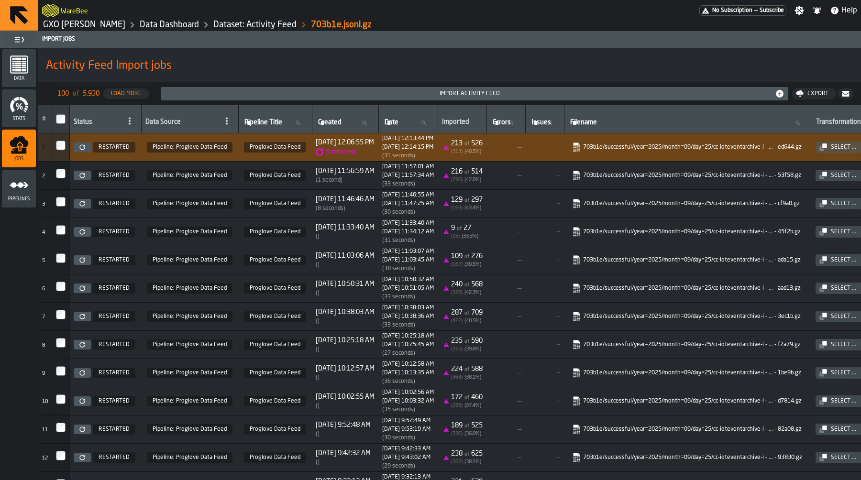
click at [30, 198] on span "Pipelines" at bounding box center [19, 199] width 34 height 5
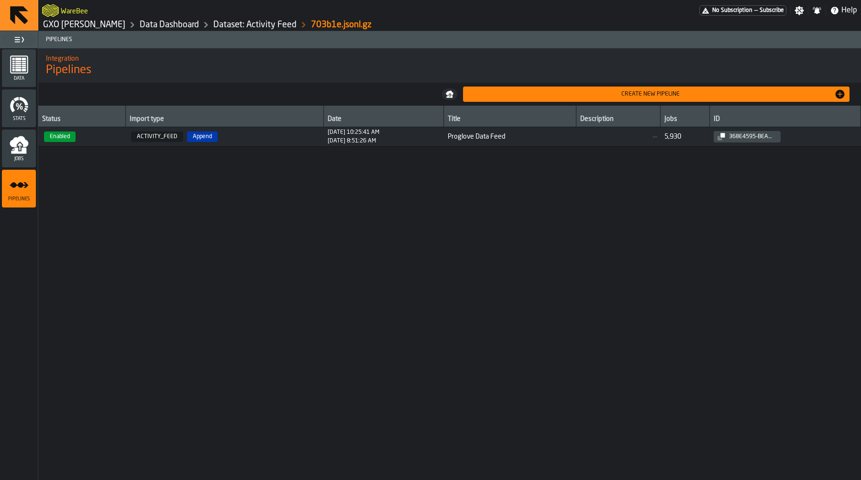
click at [19, 119] on span "Stats" at bounding box center [19, 118] width 34 height 5
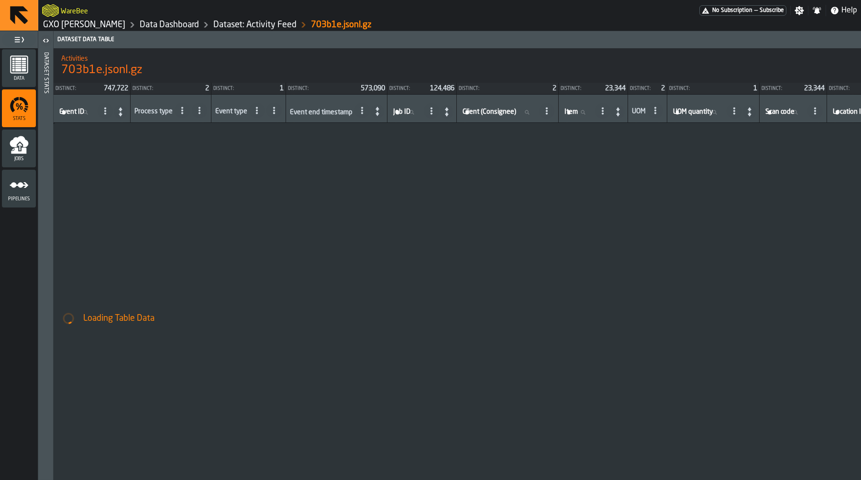
click at [111, 25] on link "GXO [PERSON_NAME]" at bounding box center [84, 25] width 82 height 11
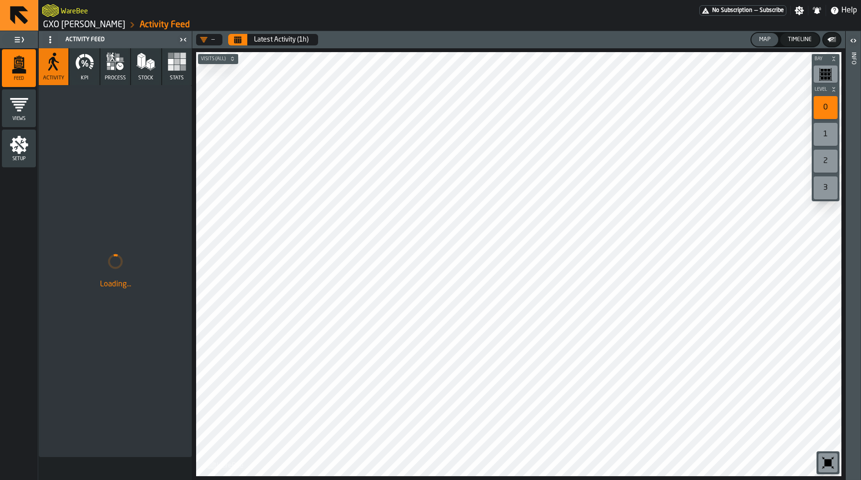
click at [120, 61] on icon "button" at bounding box center [116, 62] width 18 height 18
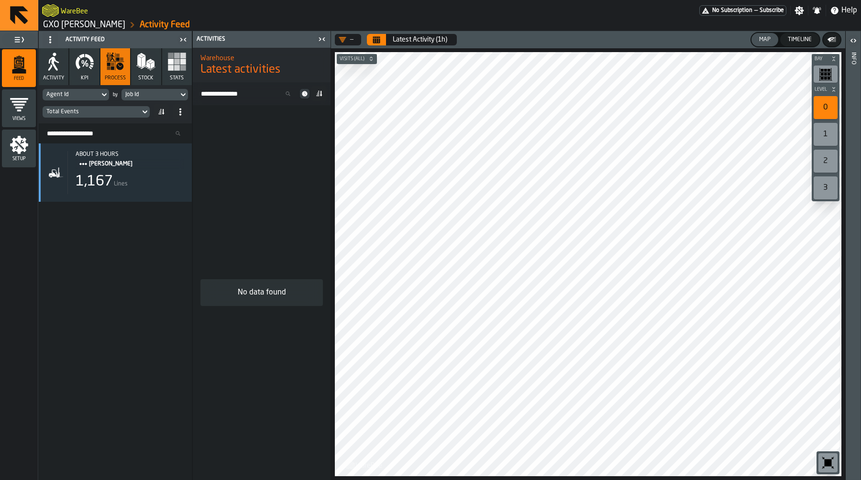
click at [152, 227] on div "about 3 hours Mark Two 1,167 Lines" at bounding box center [115, 311] width 153 height 337
click at [146, 63] on icon "button" at bounding box center [145, 61] width 19 height 19
click at [173, 67] on rect "button" at bounding box center [171, 68] width 6 height 6
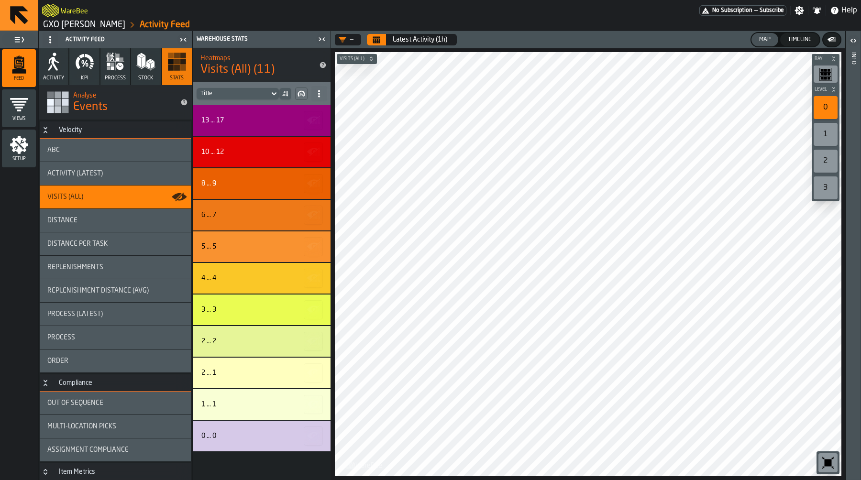
scroll to position [144, 0]
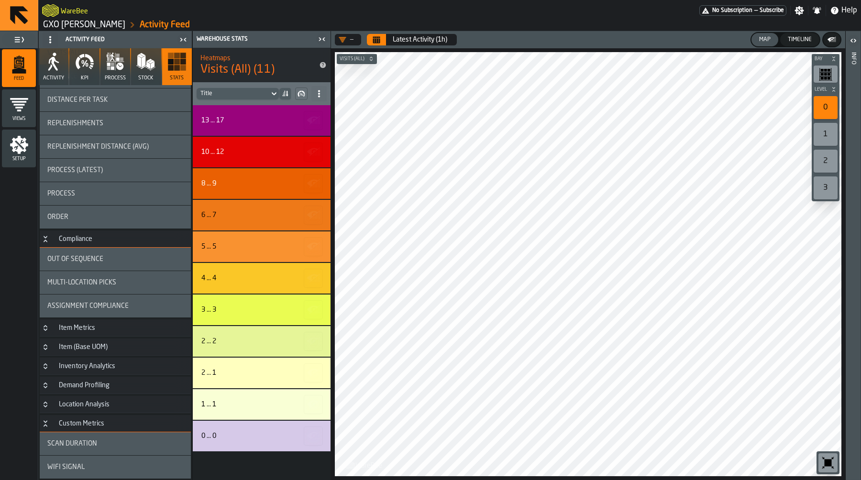
click at [126, 438] on div "Scan Duration" at bounding box center [115, 443] width 151 height 23
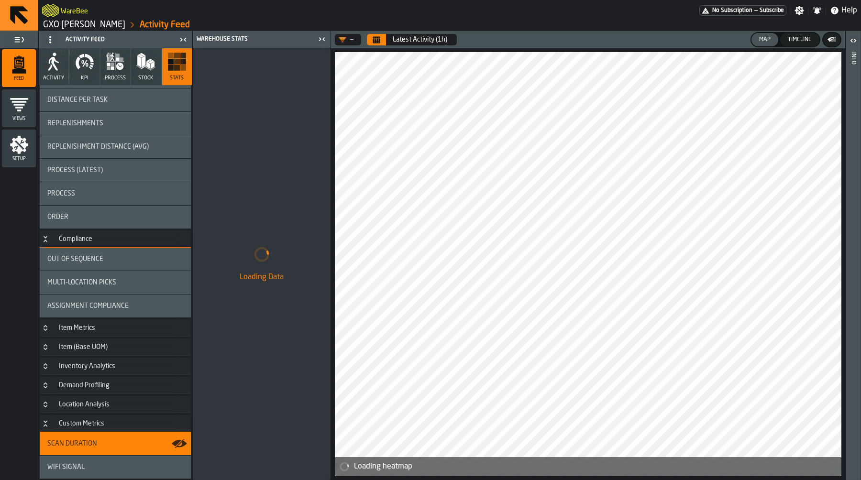
click at [319, 39] on icon "button-toggle-Close me" at bounding box center [321, 38] width 11 height 11
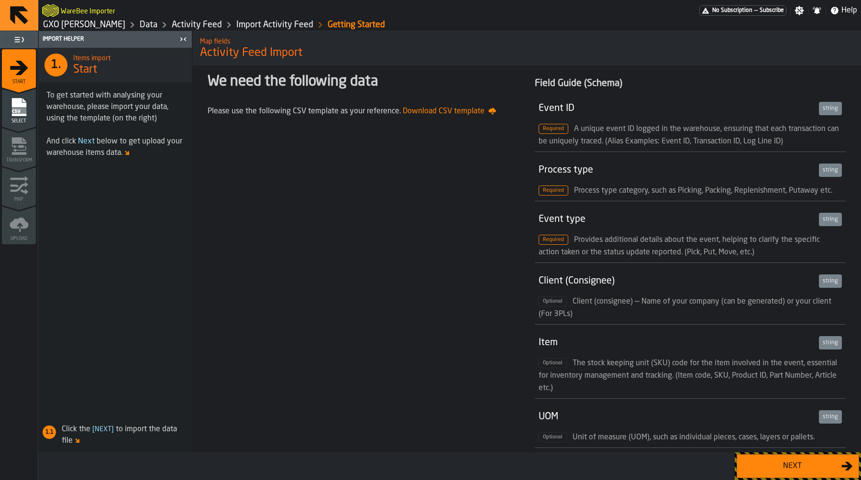
click at [777, 458] on button "Next" at bounding box center [797, 466] width 122 height 24
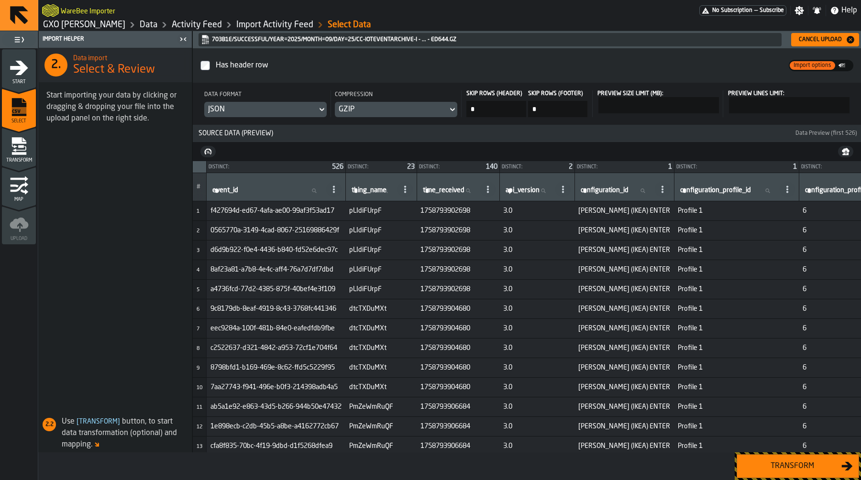
click at [787, 463] on div "Transform" at bounding box center [792, 466] width 99 height 11
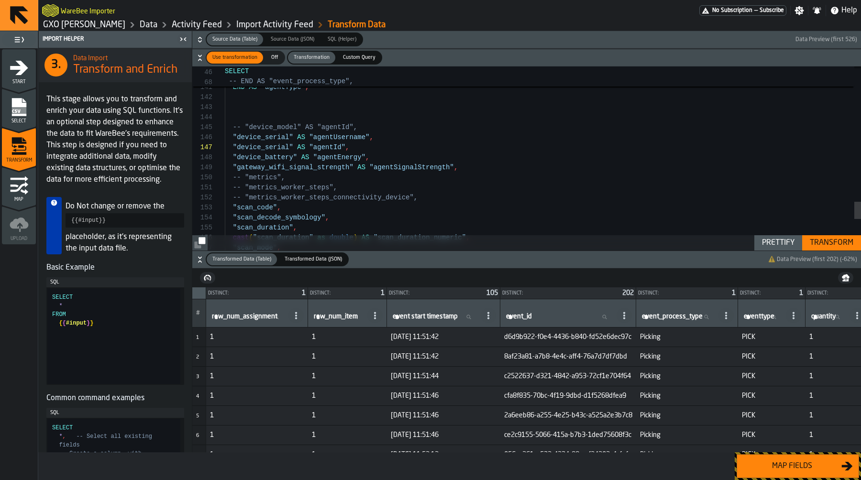
type textarea "**********"
click at [769, 466] on div "Map fields" at bounding box center [792, 466] width 99 height 11
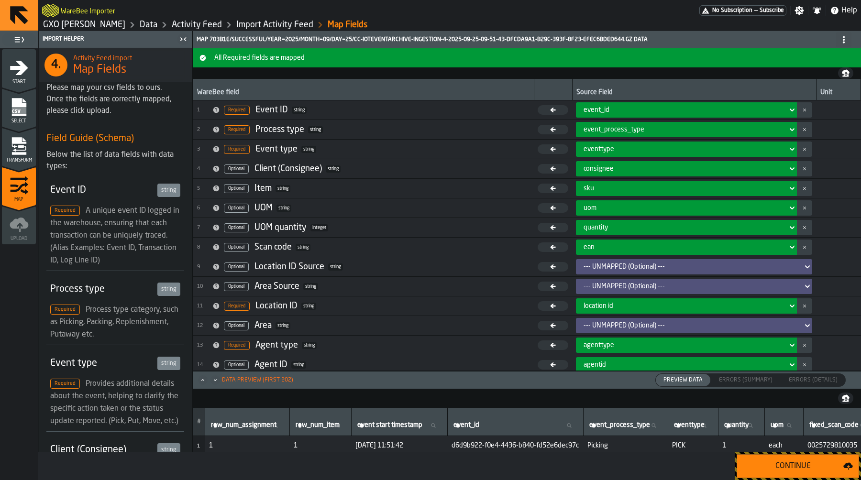
click at [769, 466] on div "Continue" at bounding box center [793, 466] width 100 height 11
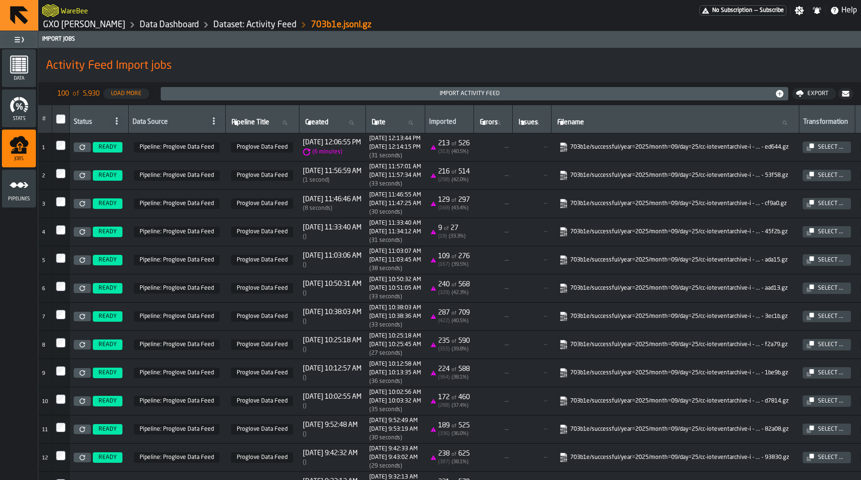
scroll to position [0, 308]
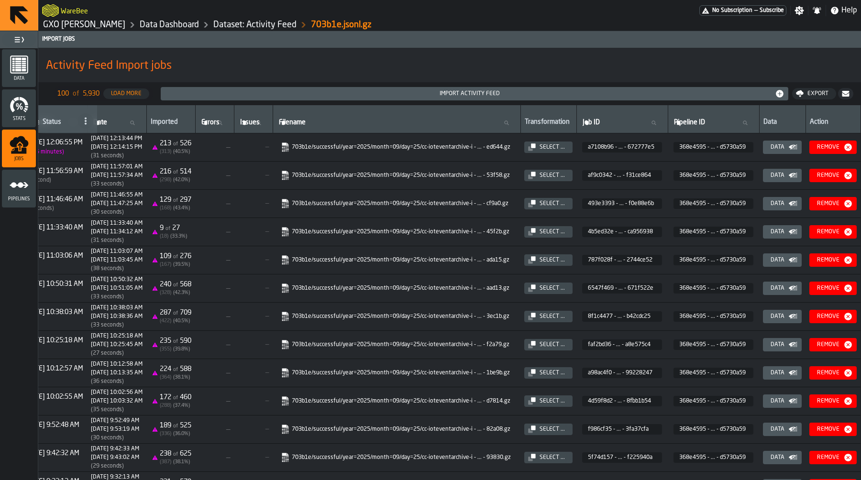
click at [0, 0] on icon "button-" at bounding box center [0, 0] width 0 height 0
click at [26, 176] on icon "menu Pipelines" at bounding box center [19, 185] width 19 height 19
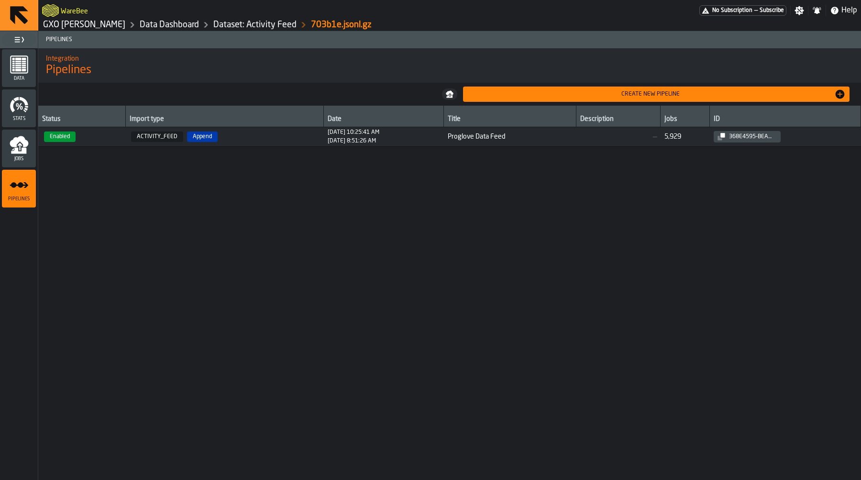
click at [453, 143] on td "Proglove Data Feed" at bounding box center [510, 137] width 132 height 20
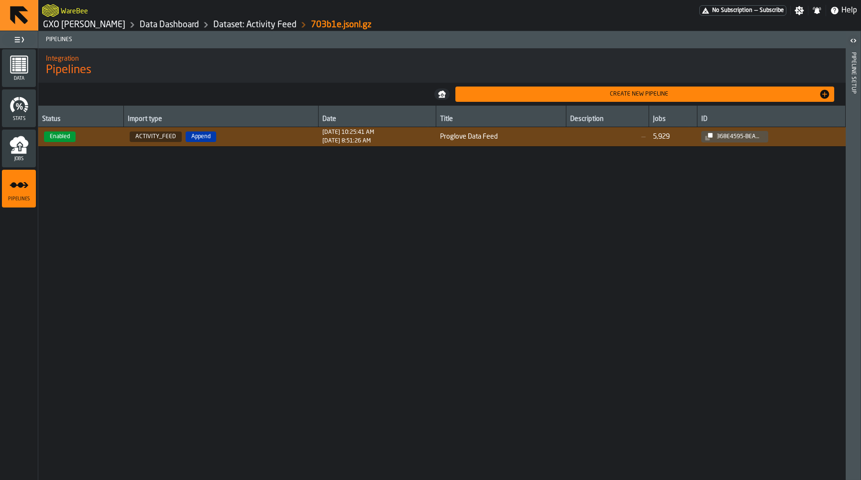
click at [857, 74] on header "Pipeline Setup" at bounding box center [853, 255] width 15 height 449
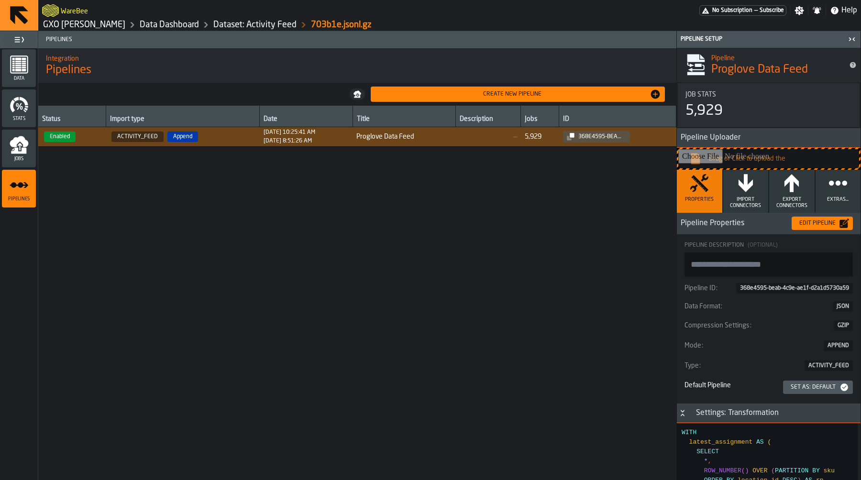
click at [804, 219] on div "Edit Pipeline" at bounding box center [822, 224] width 54 height 10
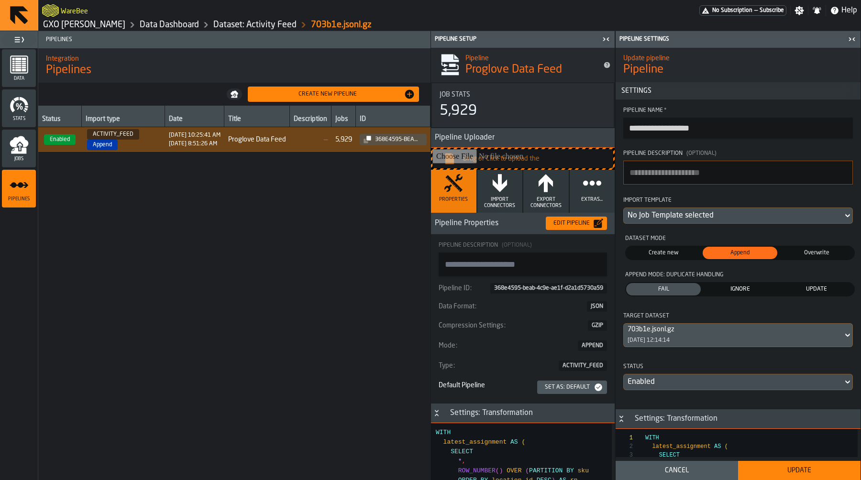
click at [712, 217] on div "No Job Template selected" at bounding box center [732, 215] width 211 height 11
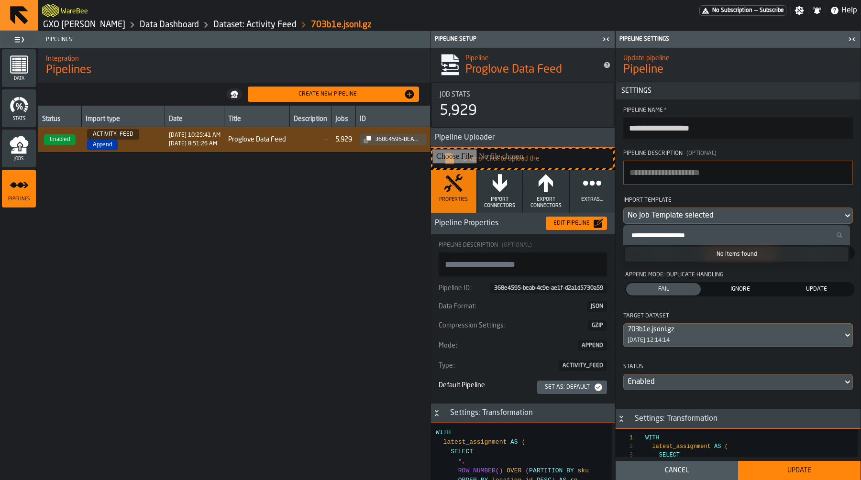
click at [698, 234] on input "Search Import Template" at bounding box center [736, 235] width 219 height 12
paste input "**********"
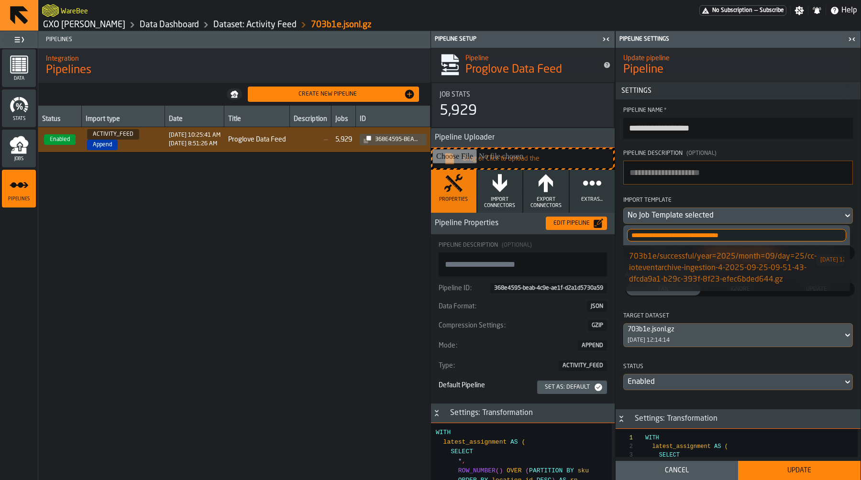
type input "**********"
click at [702, 259] on div "703b1e/successful/year=2025/month=09/day=25/cc-ioteventarchive-ingestion-4-2025…" at bounding box center [722, 268] width 187 height 34
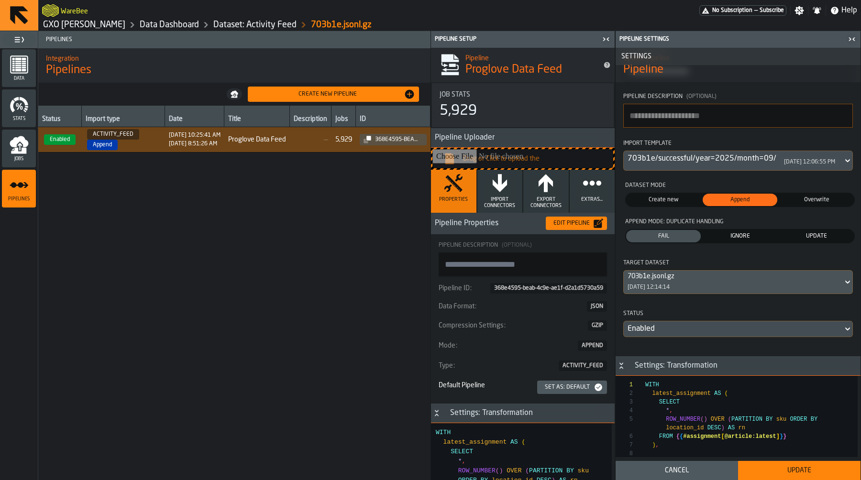
scroll to position [136, 0]
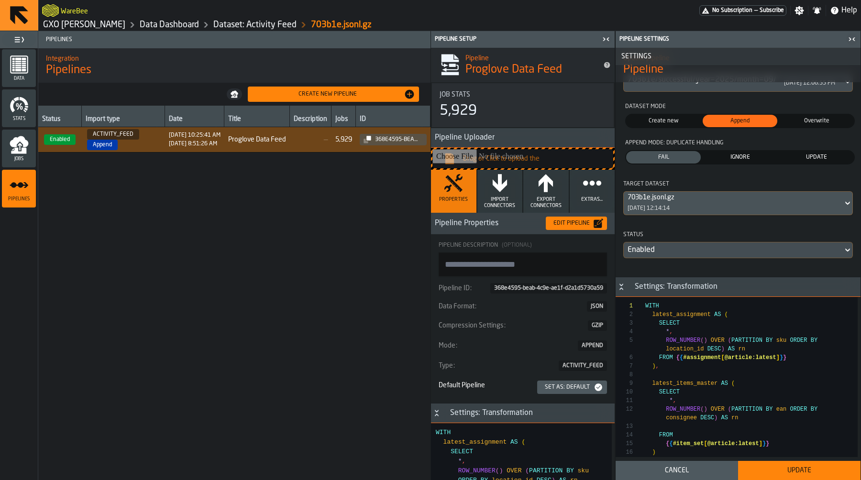
click at [796, 472] on div "Update" at bounding box center [799, 471] width 111 height 8
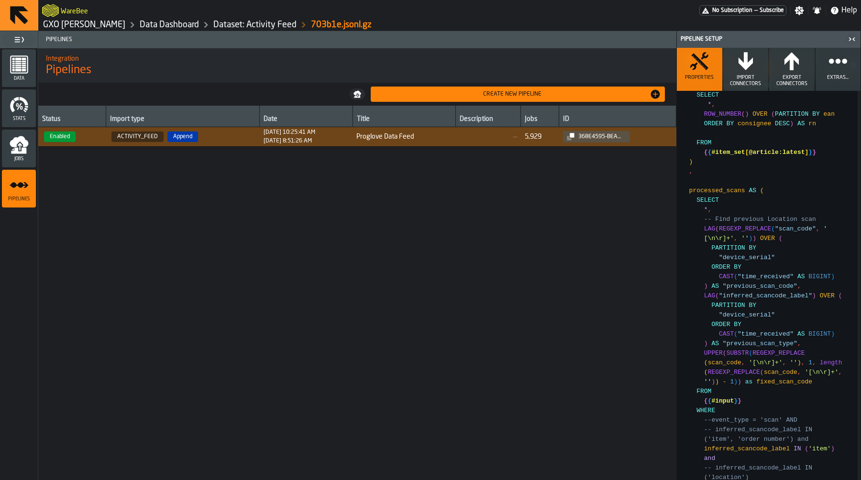
scroll to position [499, 0]
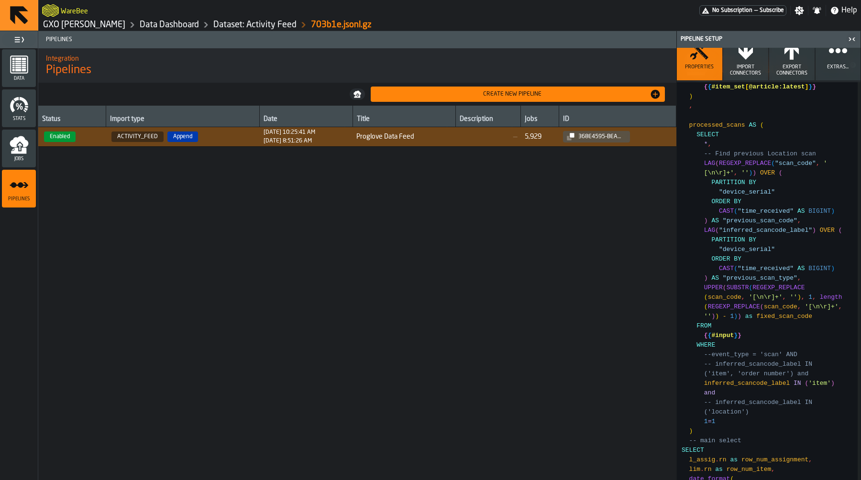
click at [26, 149] on icon "menu Jobs" at bounding box center [19, 144] width 19 height 19
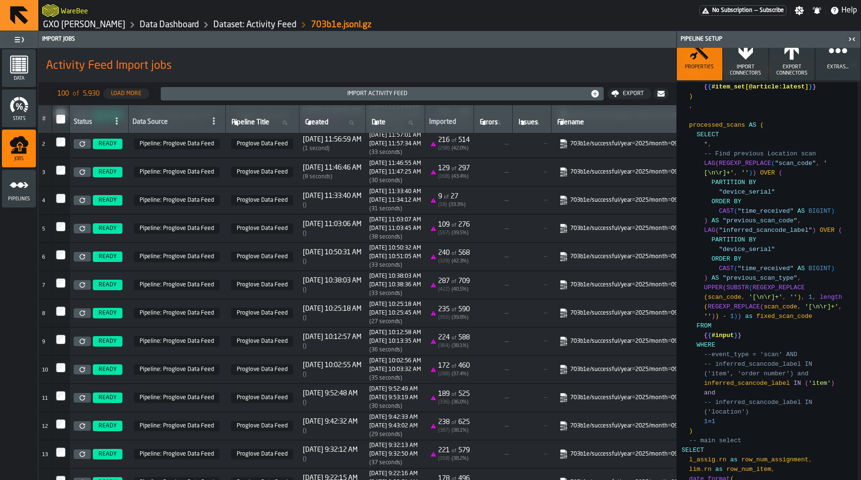
scroll to position [0, 0]
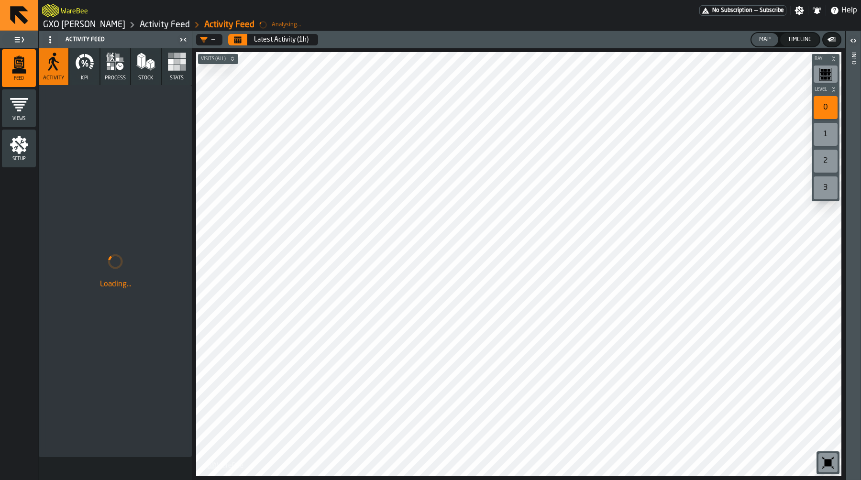
click at [60, 26] on link "GXO [PERSON_NAME]" at bounding box center [84, 25] width 82 height 11
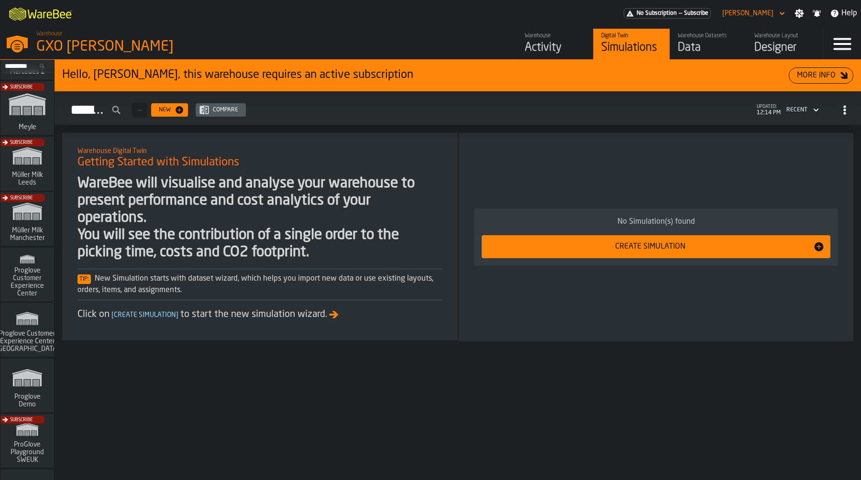
scroll to position [500, 0]
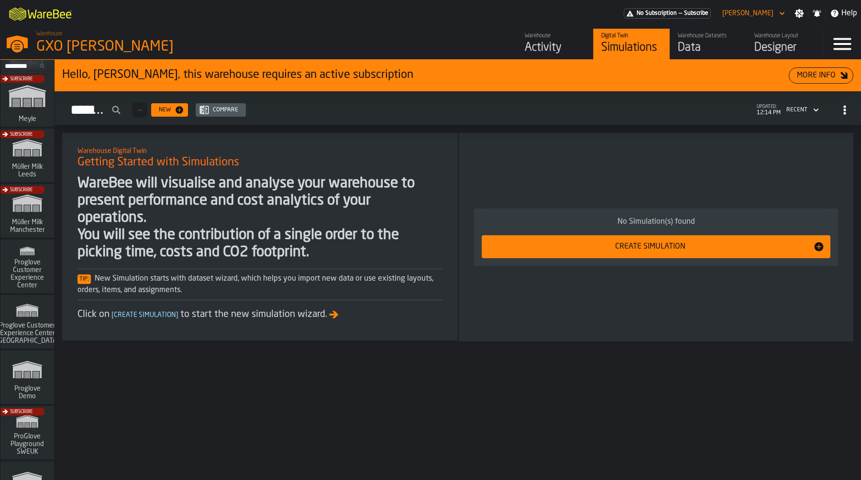
click at [25, 194] on div "Subscribe" at bounding box center [26, 213] width 54 height 55
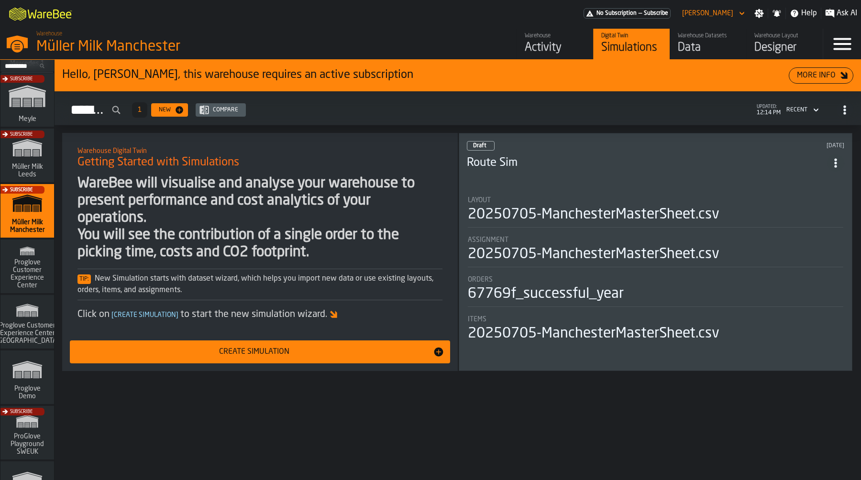
click at [565, 48] on div "Activity" at bounding box center [555, 47] width 61 height 15
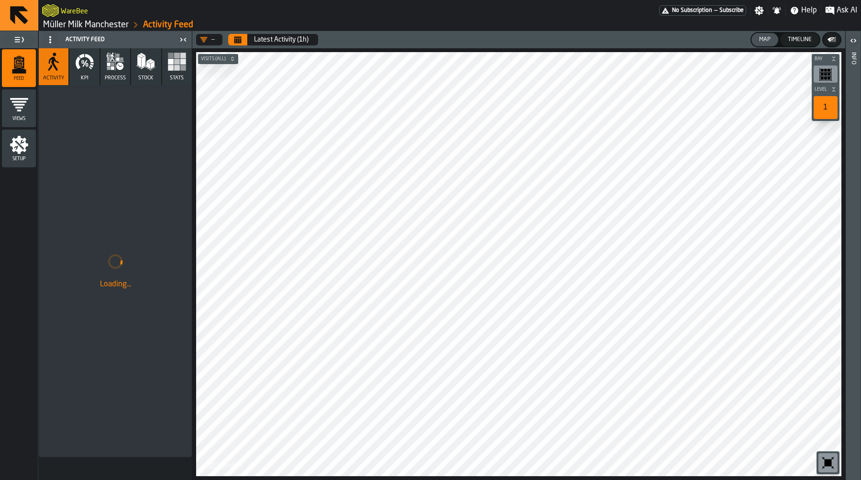
click at [234, 37] on icon "Calendar" at bounding box center [237, 37] width 7 height 1
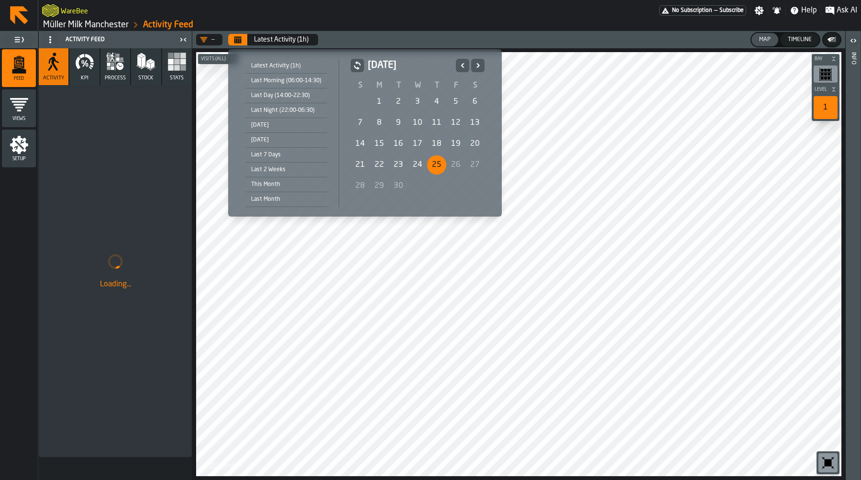
click at [274, 128] on div "[DATE]" at bounding box center [286, 125] width 82 height 11
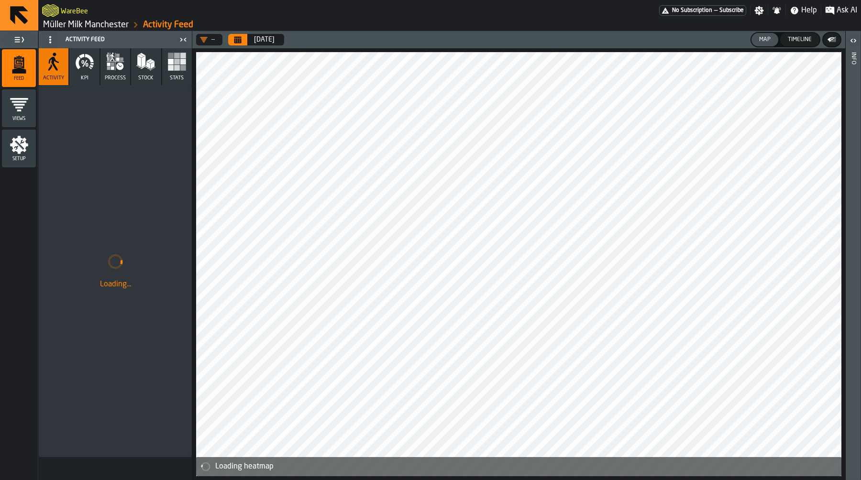
click at [68, 75] on button "Activity" at bounding box center [54, 66] width 30 height 37
click at [79, 73] on button "KPI" at bounding box center [84, 66] width 30 height 37
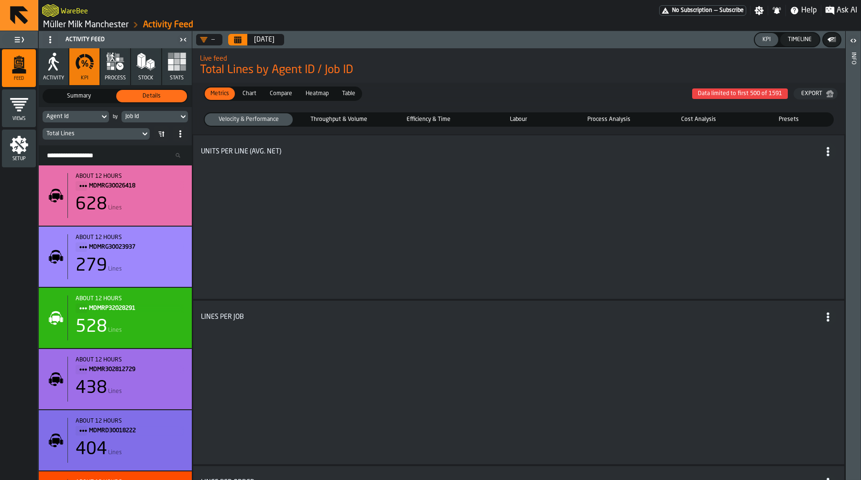
click at [156, 206] on div "628 Lines" at bounding box center [130, 204] width 109 height 19
click at [88, 121] on div "Agent Id" at bounding box center [71, 116] width 57 height 11
click at [89, 118] on div "Agent Id" at bounding box center [70, 116] width 49 height 7
click at [138, 109] on div "Agent Id by Job Id Total Lines" at bounding box center [115, 126] width 153 height 38
click at [138, 115] on div "Job Id" at bounding box center [149, 116] width 49 height 7
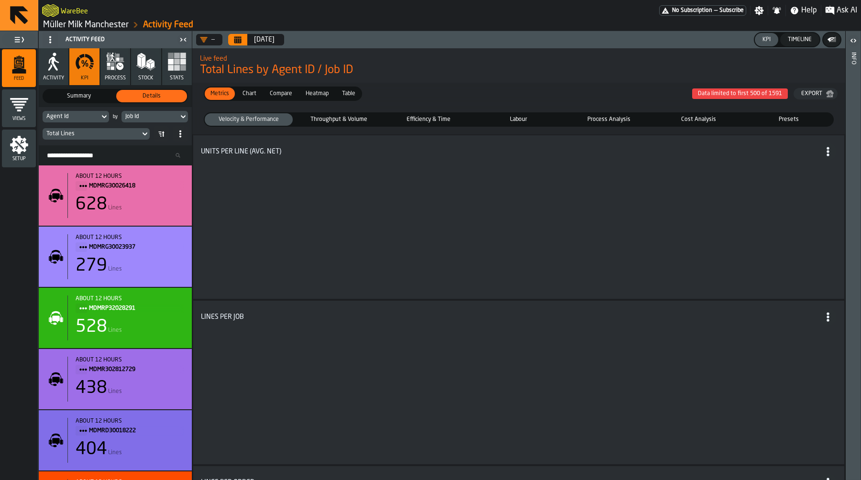
click at [138, 115] on div "Job Id" at bounding box center [149, 116] width 49 height 7
click at [171, 125] on div "Agent Id by Job Id Total Lines" at bounding box center [115, 126] width 153 height 38
click at [180, 119] on icon at bounding box center [183, 116] width 10 height 11
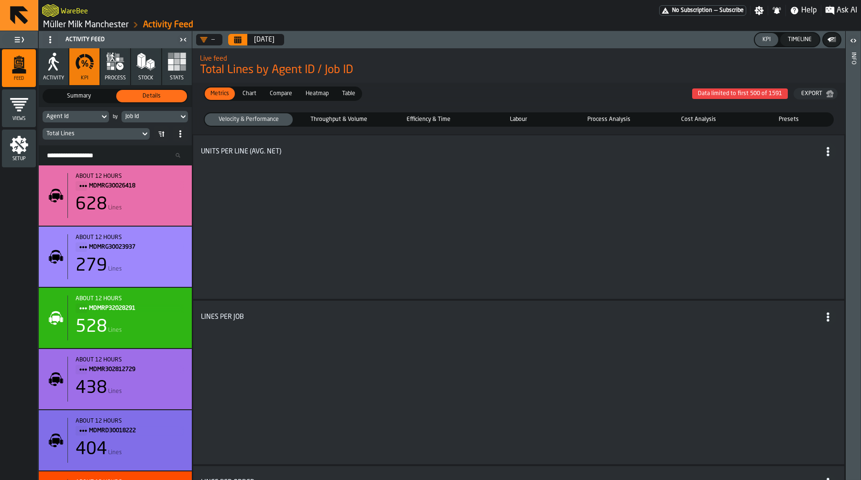
click at [180, 119] on icon at bounding box center [183, 116] width 10 height 11
click at [158, 119] on div "Job Id" at bounding box center [149, 116] width 49 height 7
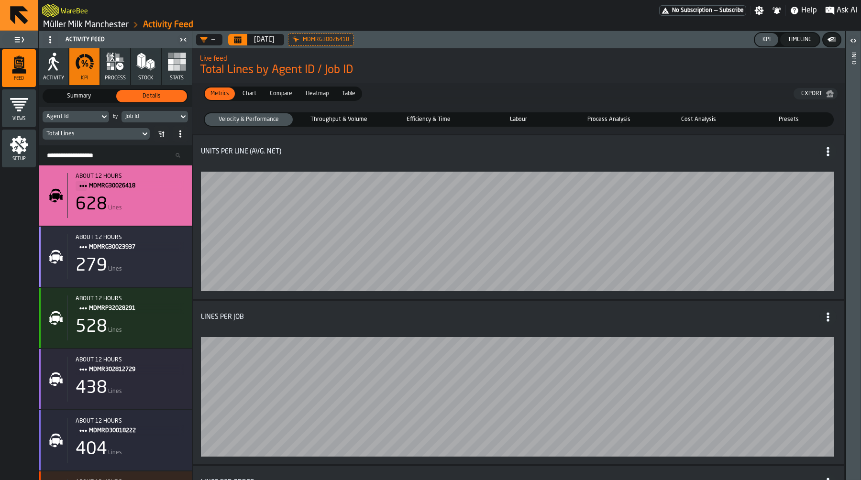
click at [170, 114] on div "Job Id" at bounding box center [149, 116] width 49 height 7
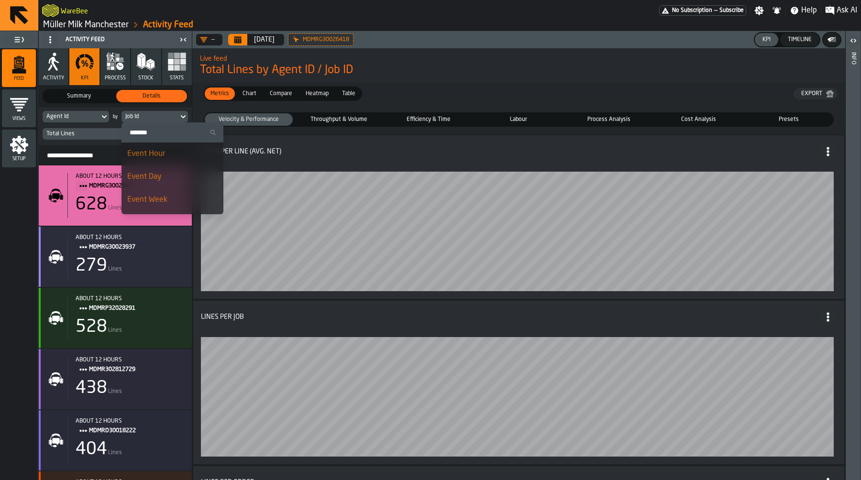
click at [168, 150] on div "Event Hour" at bounding box center [172, 153] width 90 height 11
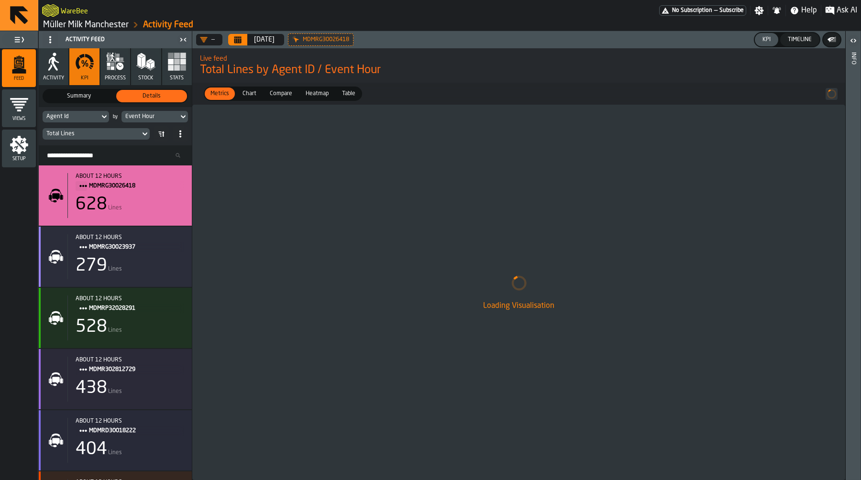
click at [93, 115] on div "Agent Id" at bounding box center [70, 116] width 49 height 7
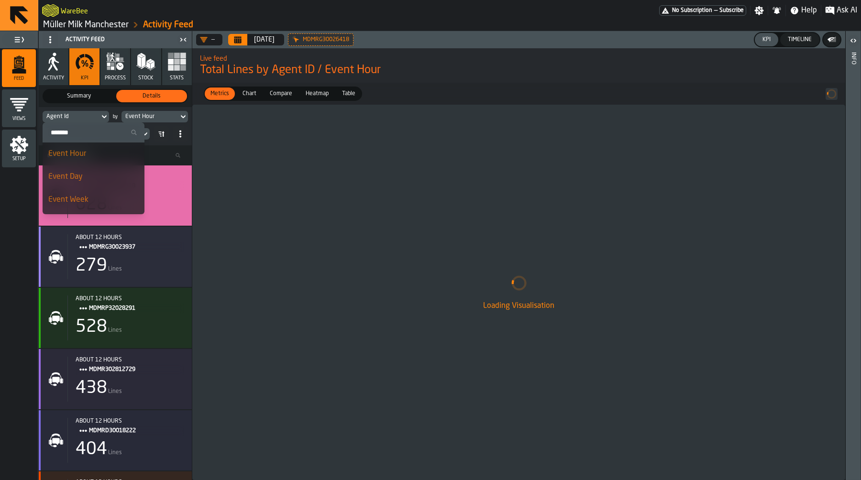
click at [87, 130] on input "Search" at bounding box center [93, 132] width 94 height 12
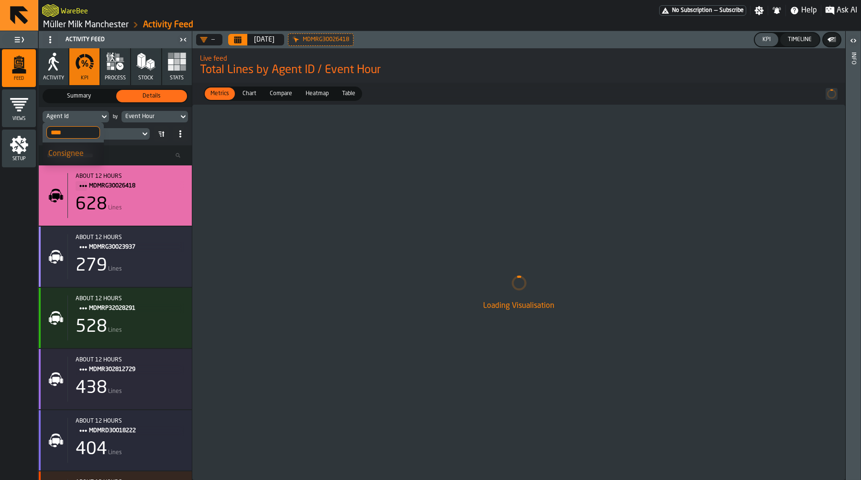
type input "****"
click at [83, 151] on div "Consignee" at bounding box center [73, 153] width 50 height 11
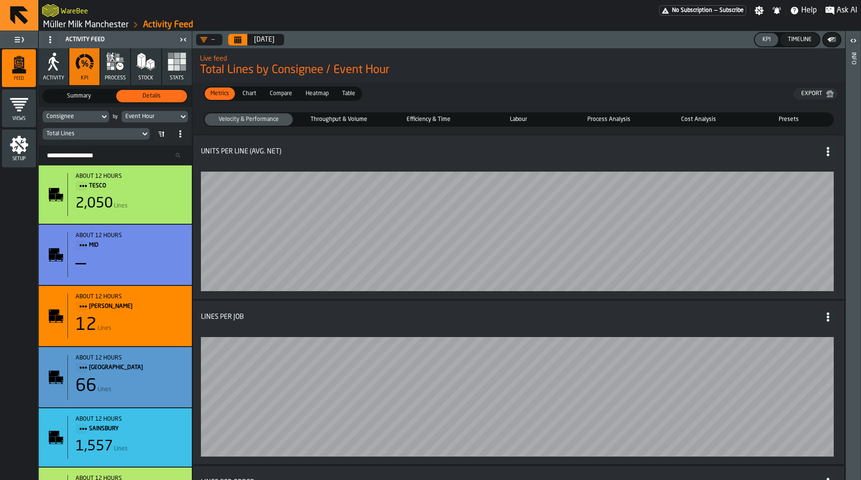
click at [325, 118] on span "Throughput & Volume" at bounding box center [339, 119] width 84 height 9
click at [116, 130] on div "Total Lines" at bounding box center [92, 134] width 98 height 11
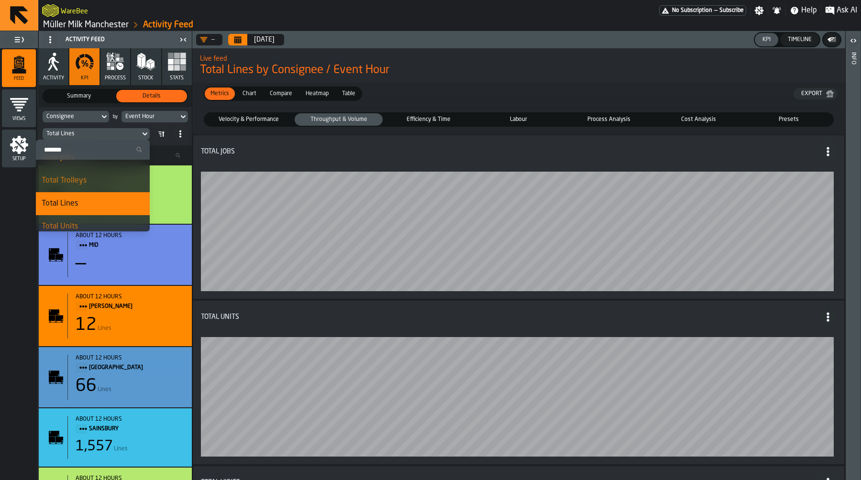
scroll to position [11, 0]
click at [417, 117] on span "Efficiency & Time" at bounding box center [428, 119] width 84 height 9
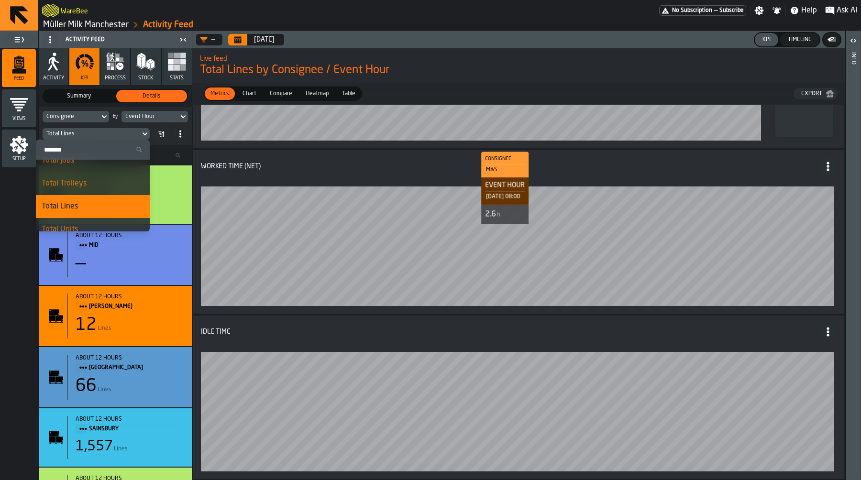
scroll to position [0, 0]
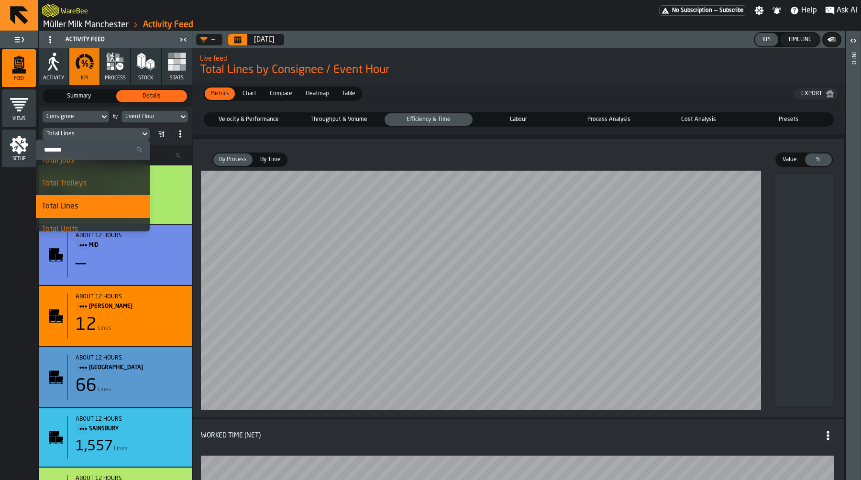
click at [527, 117] on span "Labour" at bounding box center [518, 119] width 84 height 9
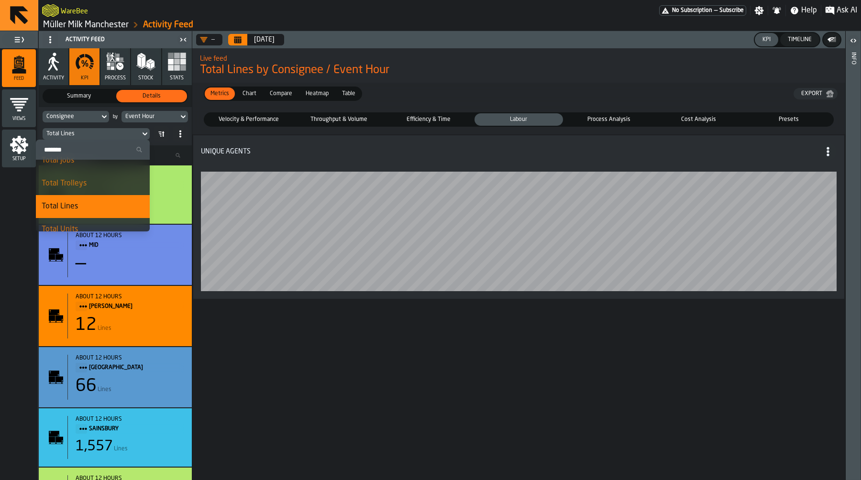
click at [614, 122] on span "Process Analysis" at bounding box center [609, 119] width 84 height 9
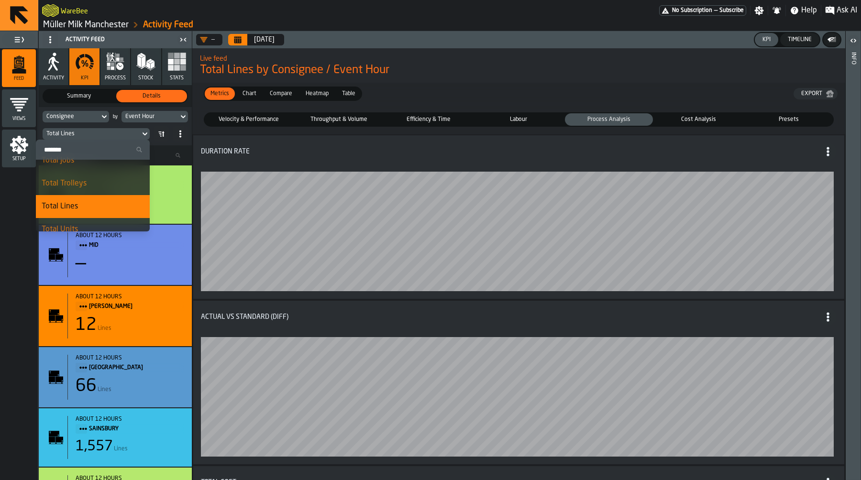
click at [677, 114] on div "Cost Analysis" at bounding box center [699, 119] width 88 height 12
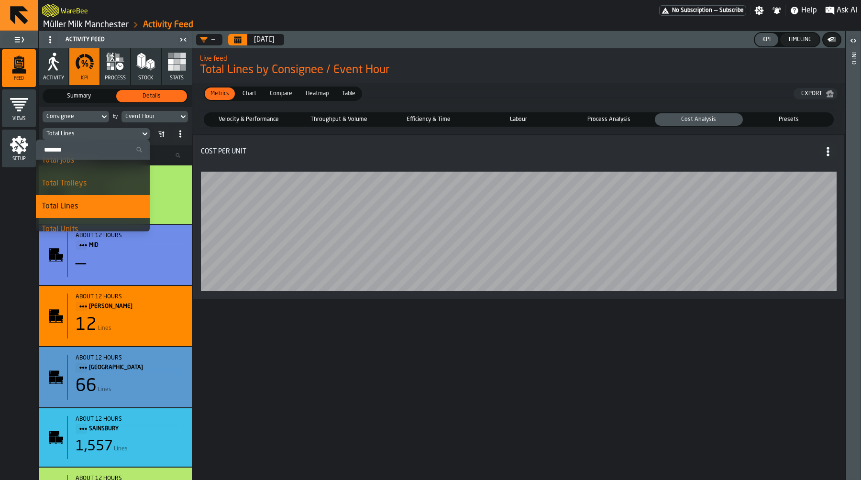
click at [612, 116] on span "Process Analysis" at bounding box center [609, 119] width 84 height 9
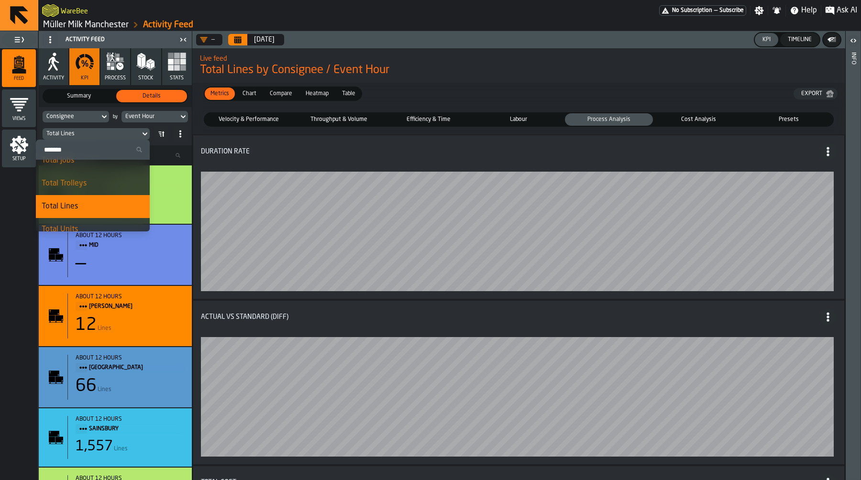
click at [252, 115] on span "Velocity & Performance" at bounding box center [249, 119] width 84 height 9
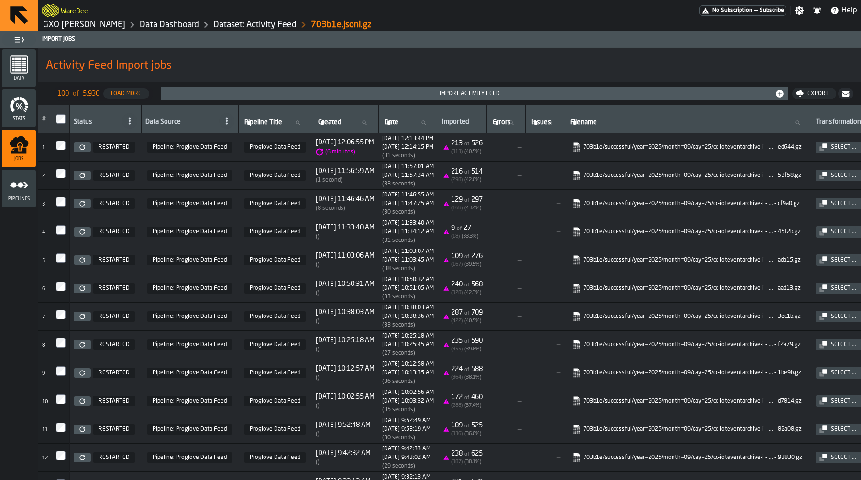
click at [189, 63] on h1 "Activity Feed Import jobs" at bounding box center [449, 65] width 807 height 15
click at [63, 22] on link "GXO [PERSON_NAME]" at bounding box center [84, 25] width 82 height 11
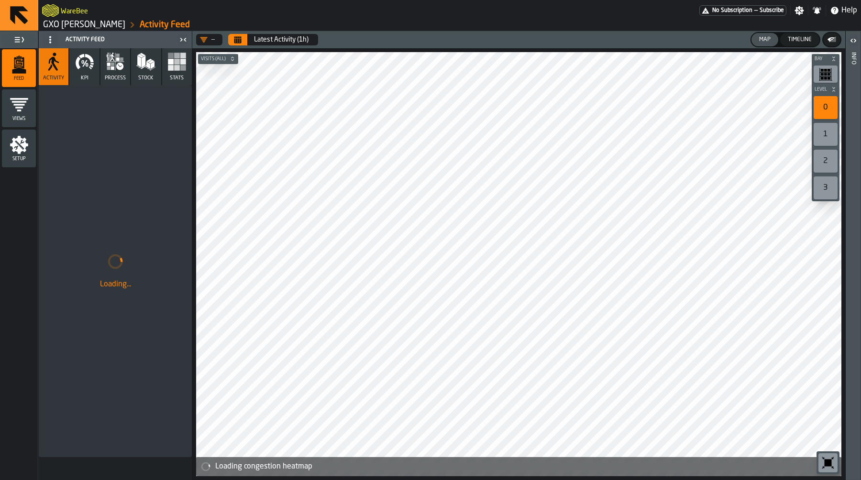
click at [121, 68] on icon "button" at bounding box center [119, 66] width 7 height 7
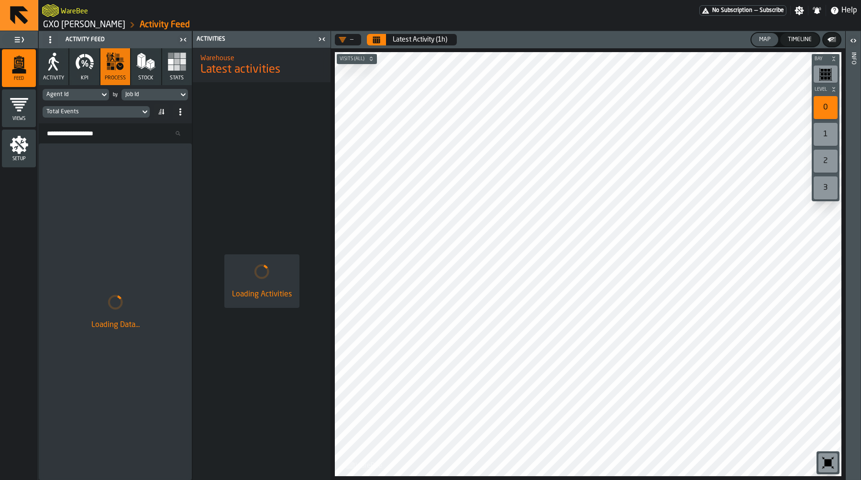
click at [834, 463] on icon "button-toolbar-undefined" at bounding box center [827, 462] width 15 height 15
click at [370, 39] on button "Calendar" at bounding box center [376, 39] width 19 height 11
click at [170, 67] on rect "button" at bounding box center [171, 68] width 6 height 6
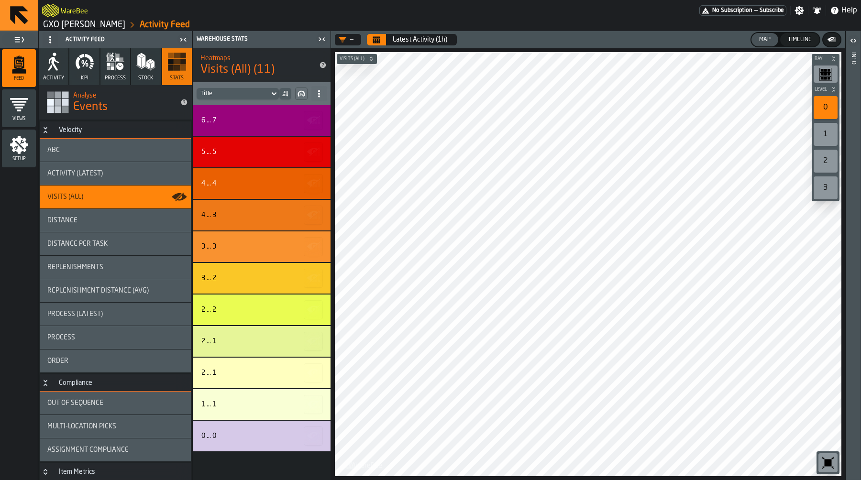
scroll to position [144, 0]
